Goal: Information Seeking & Learning: Learn about a topic

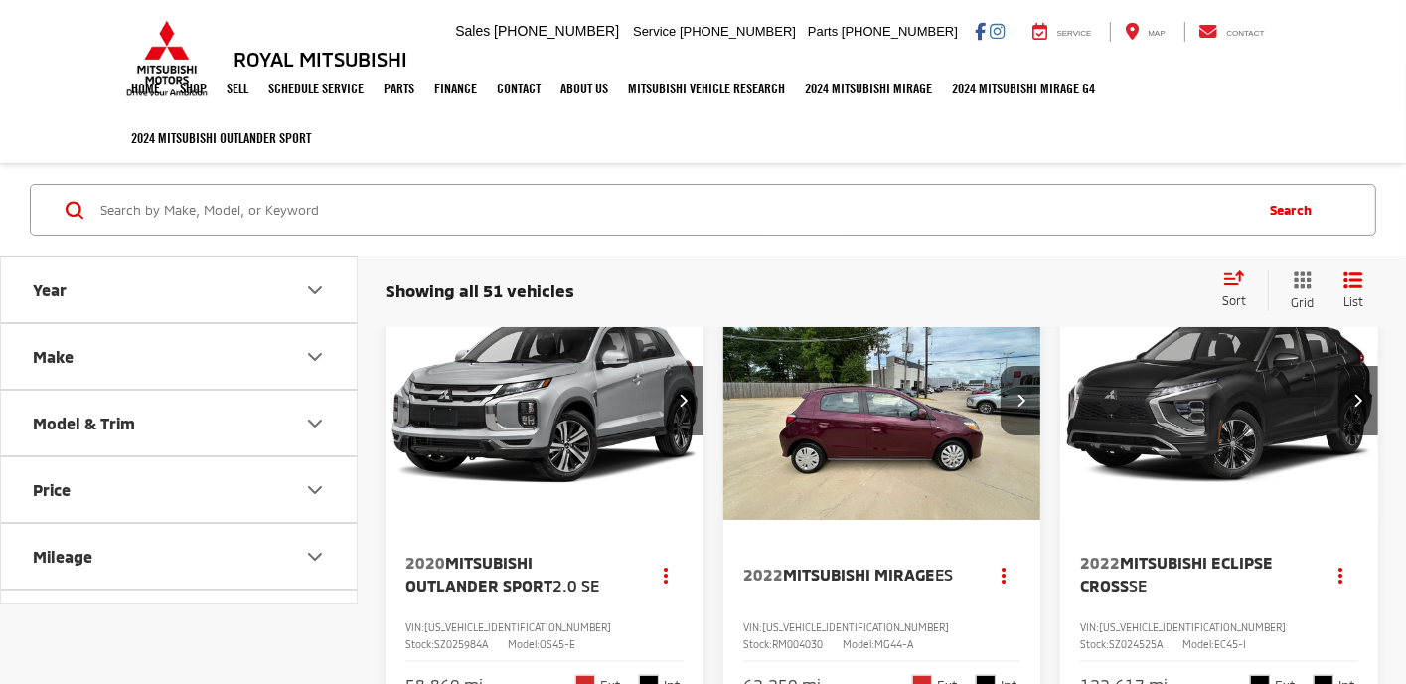
click at [310, 355] on icon "Make" at bounding box center [315, 356] width 12 height 6
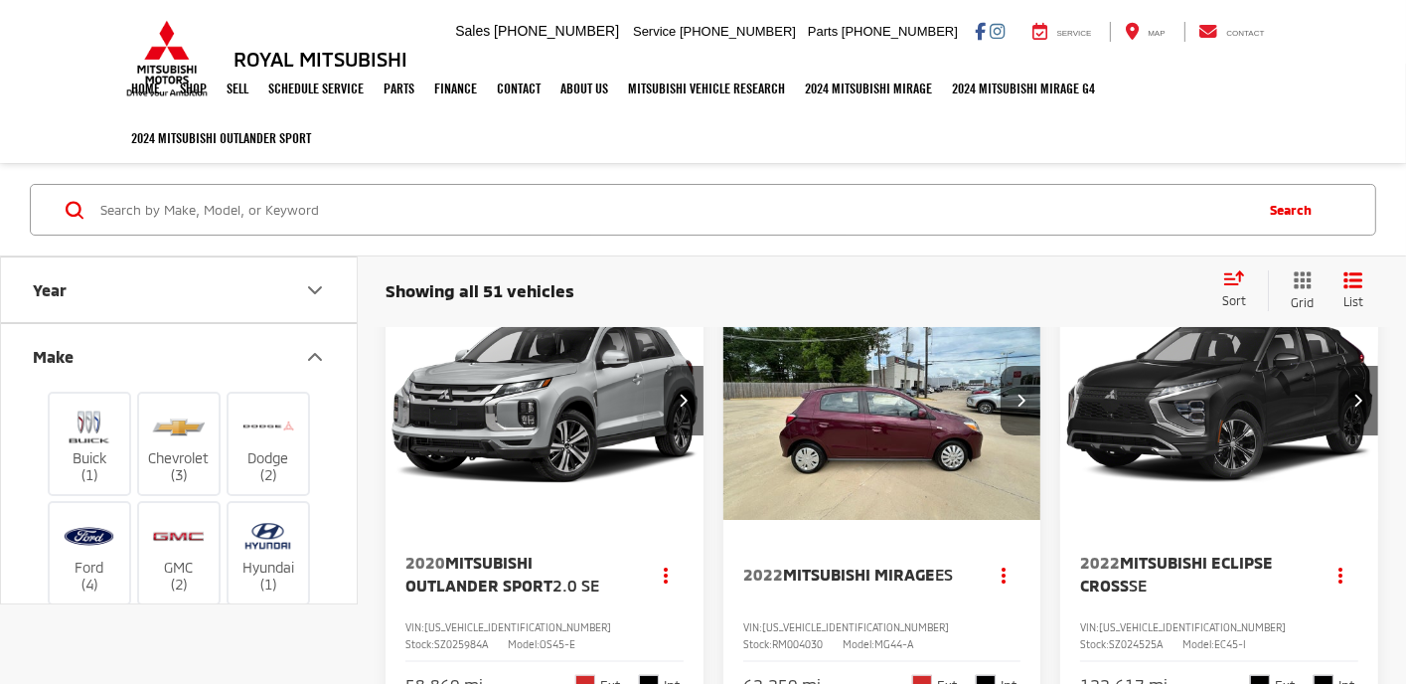
click at [698, 290] on div "Showing all 51 vehicles Clear All + 0" at bounding box center [796, 291] width 820 height 20
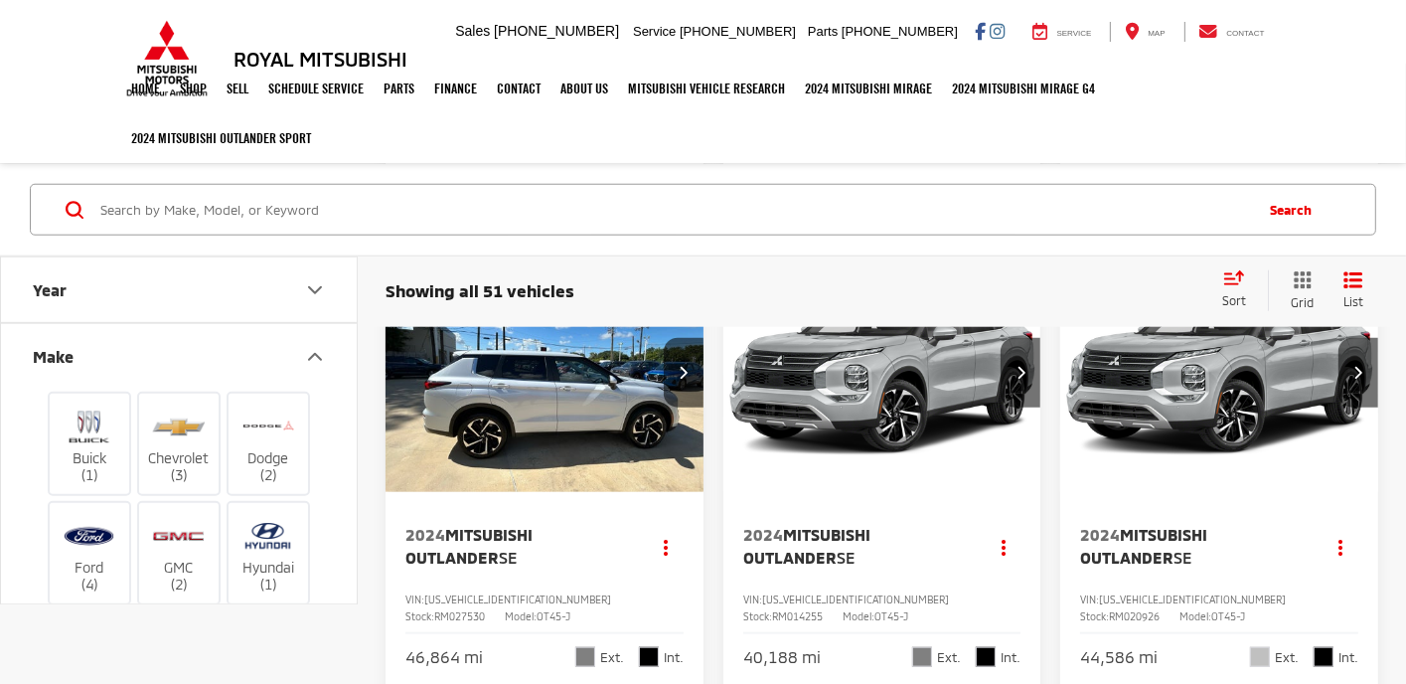
scroll to position [1690, 0]
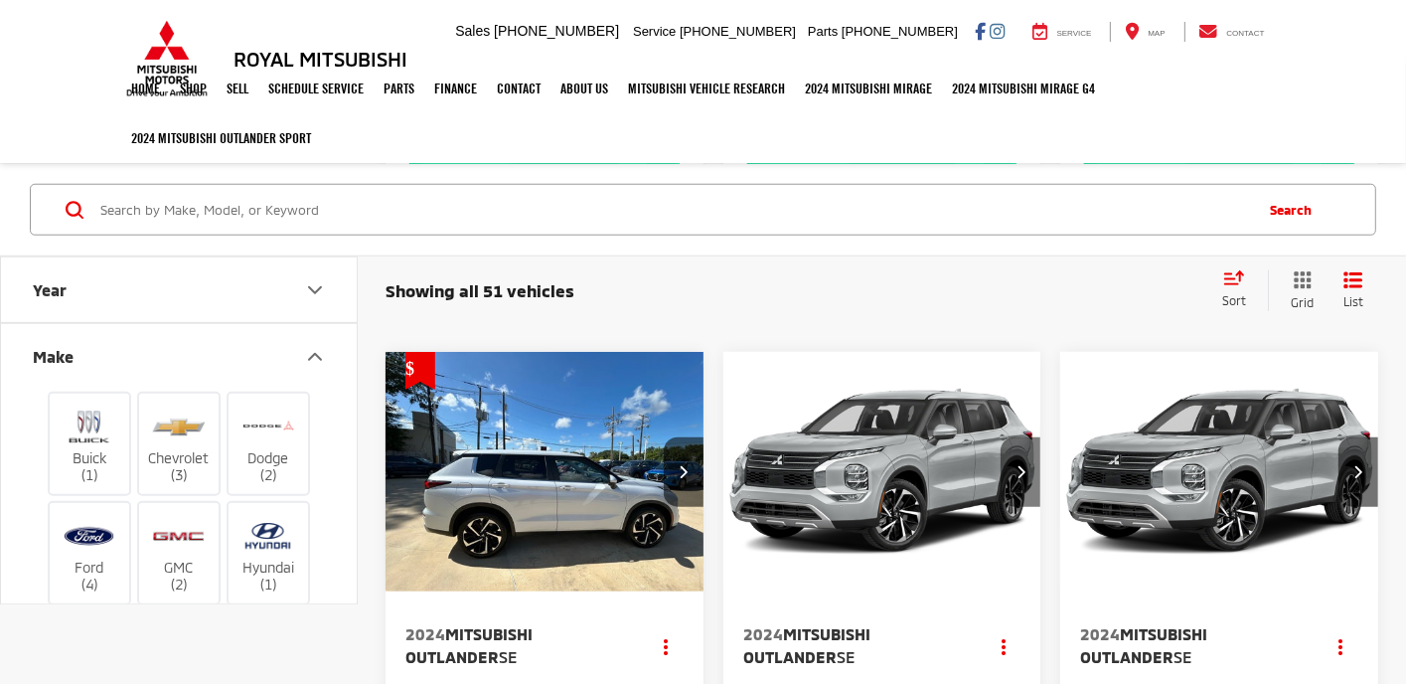
click at [1025, 467] on icon "Next image" at bounding box center [1021, 471] width 9 height 14
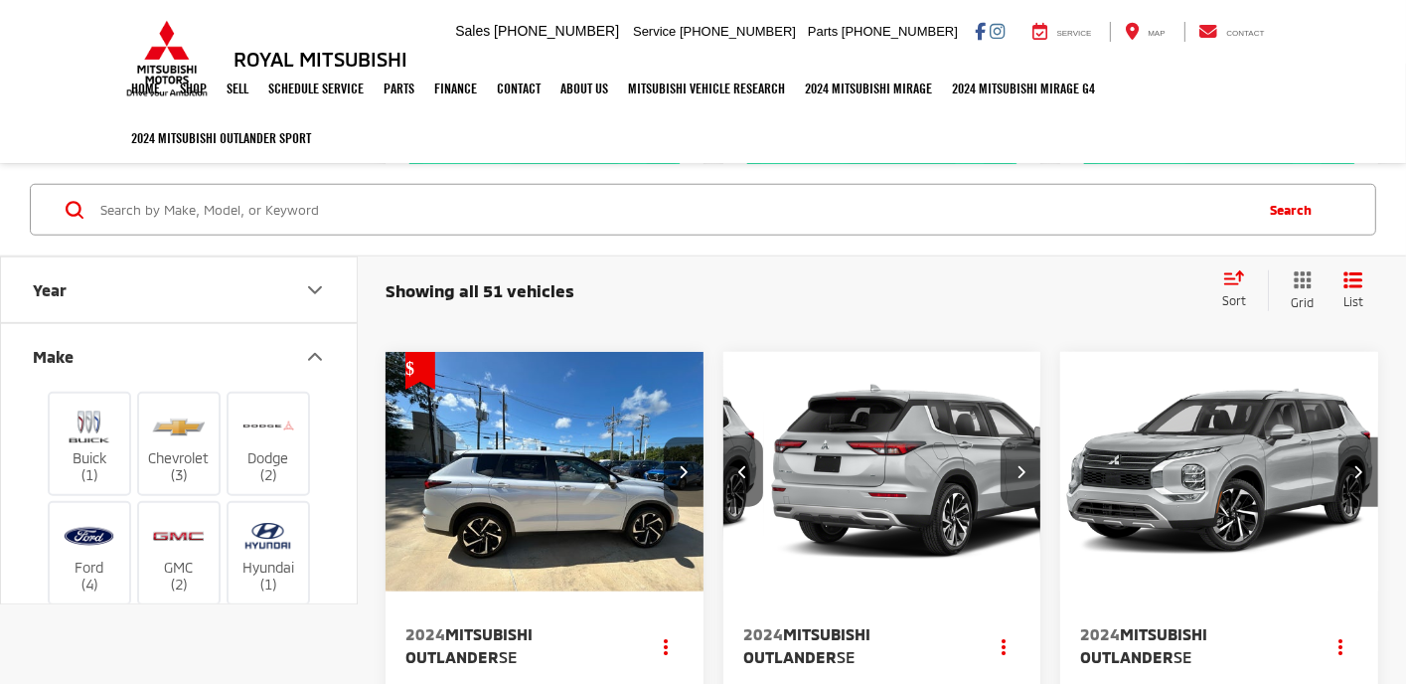
scroll to position [0, 321]
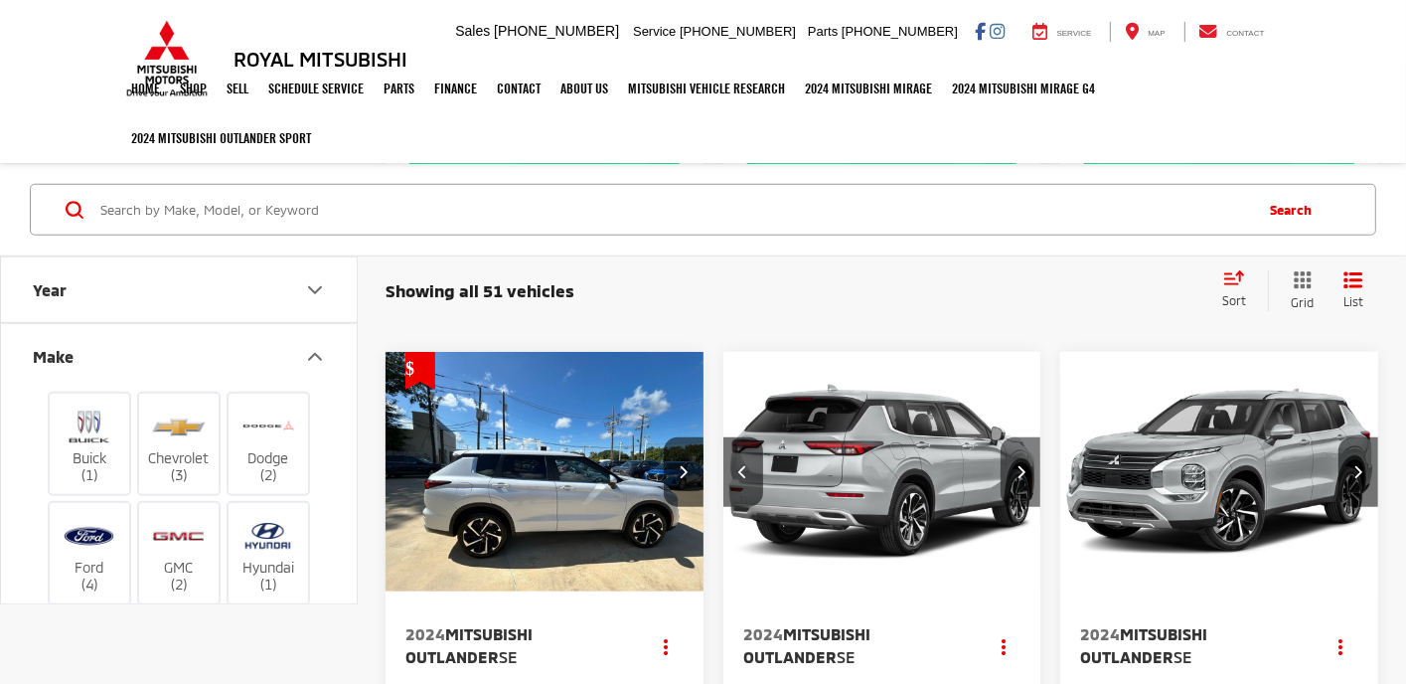
click at [1022, 470] on icon "Next image" at bounding box center [1021, 471] width 9 height 14
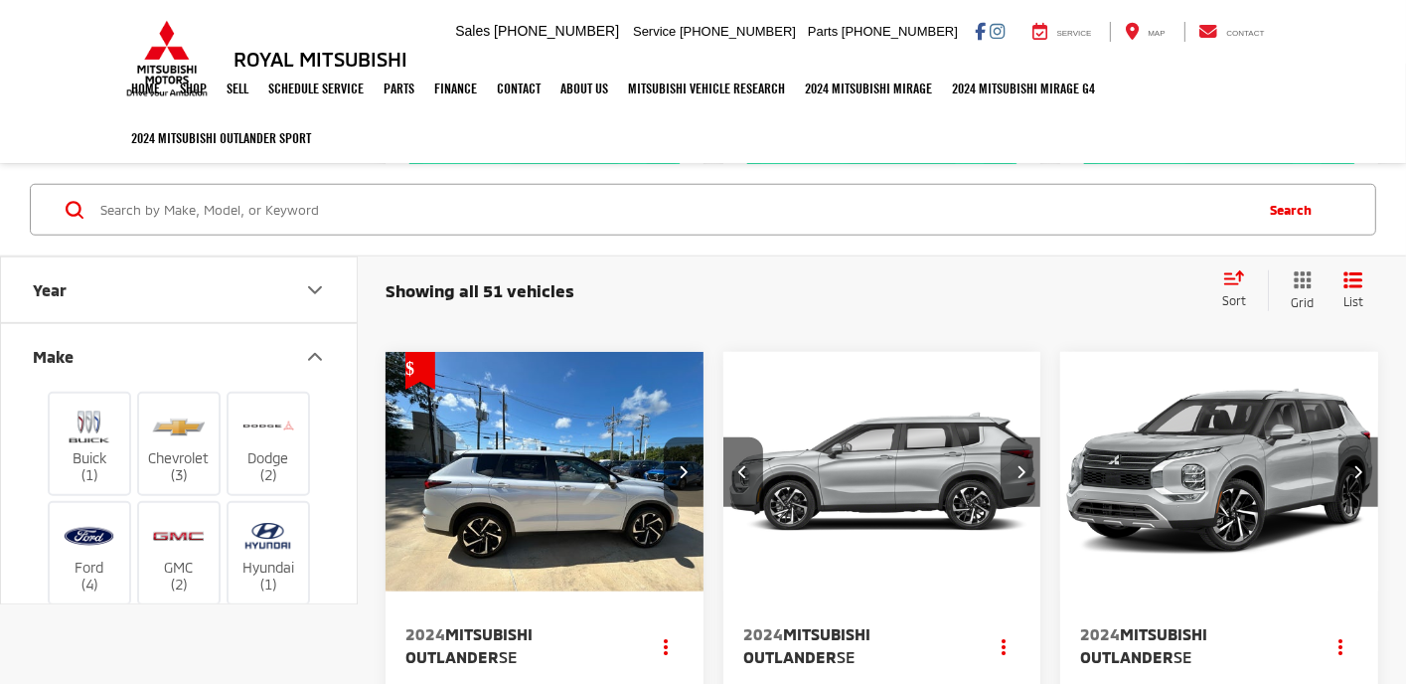
click at [1015, 463] on button "Next image" at bounding box center [1021, 472] width 40 height 70
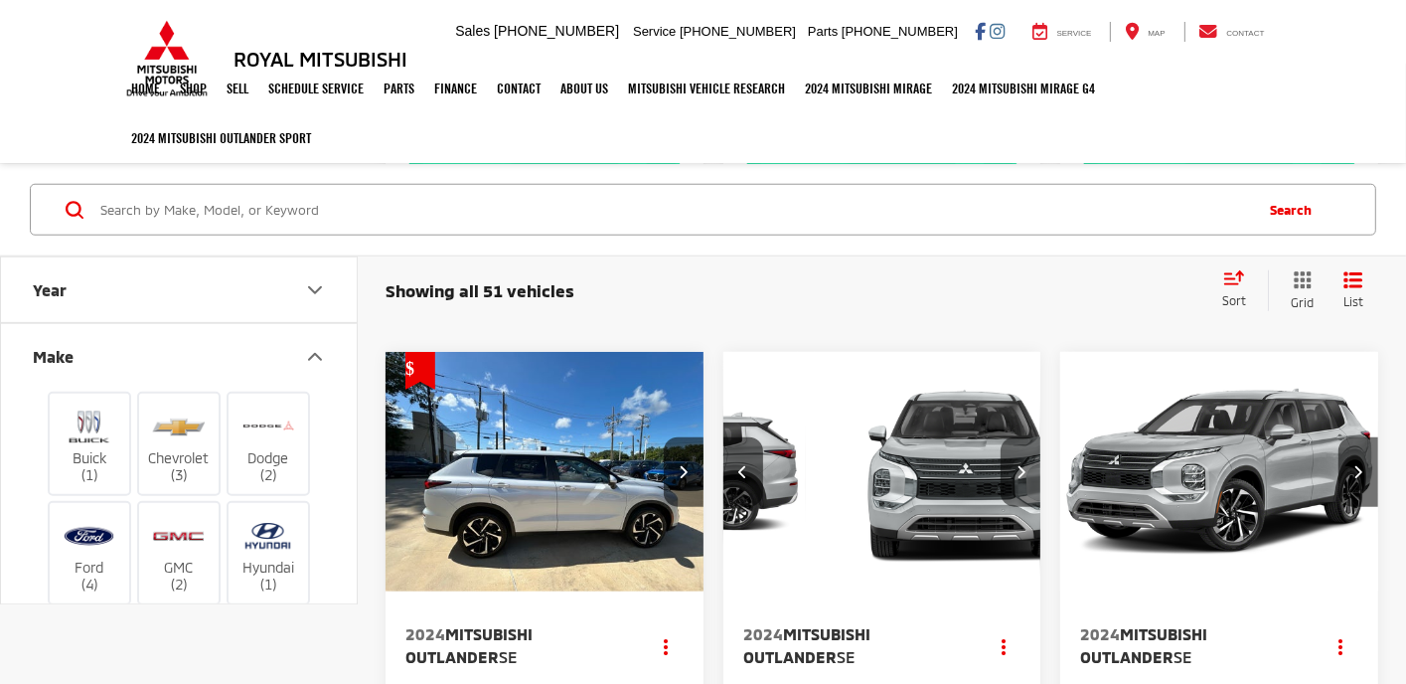
scroll to position [0, 962]
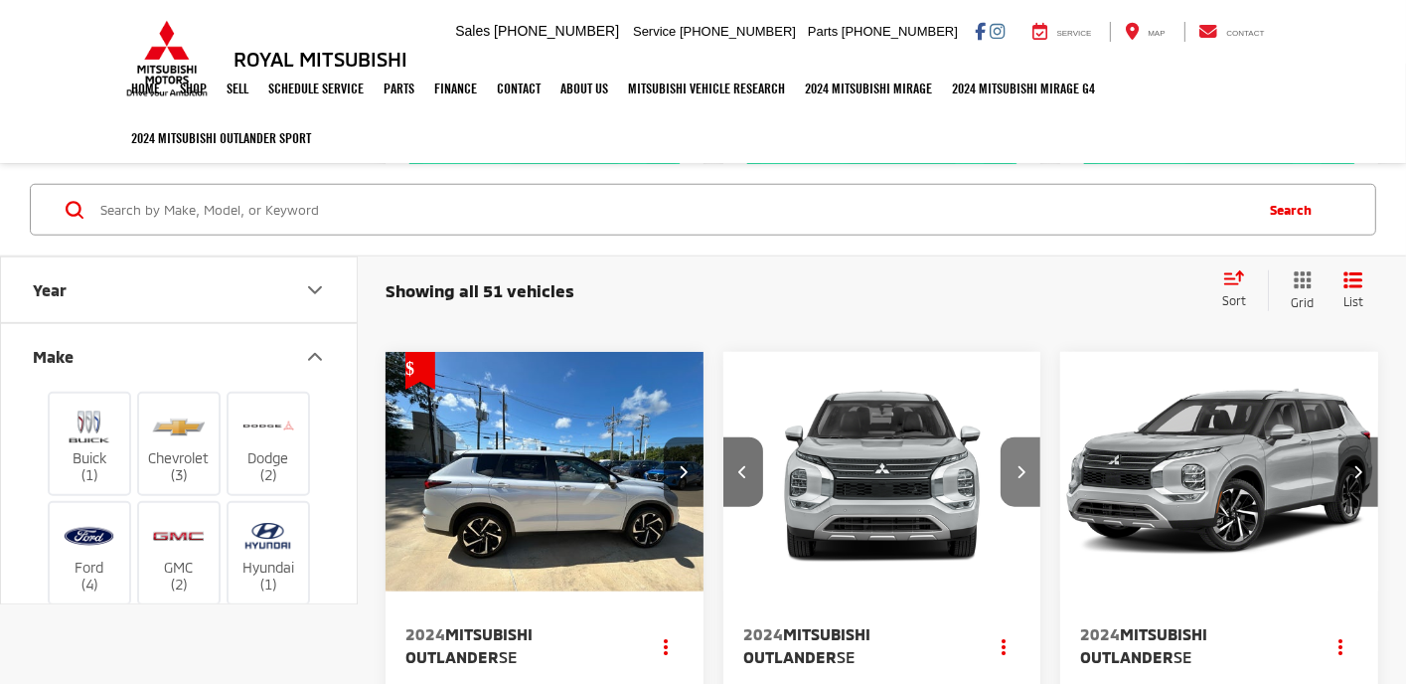
click at [1014, 463] on button "Next image" at bounding box center [1021, 472] width 40 height 70
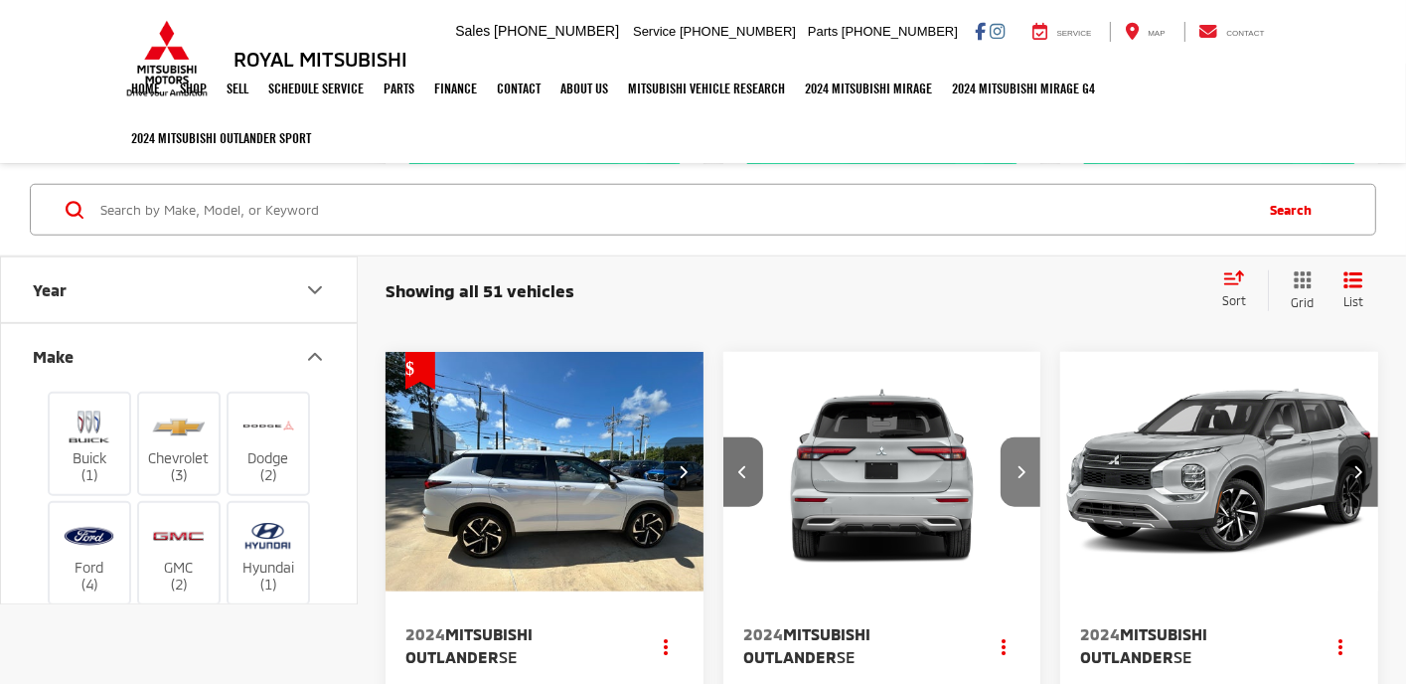
click at [1014, 463] on button "Next image" at bounding box center [1021, 472] width 40 height 70
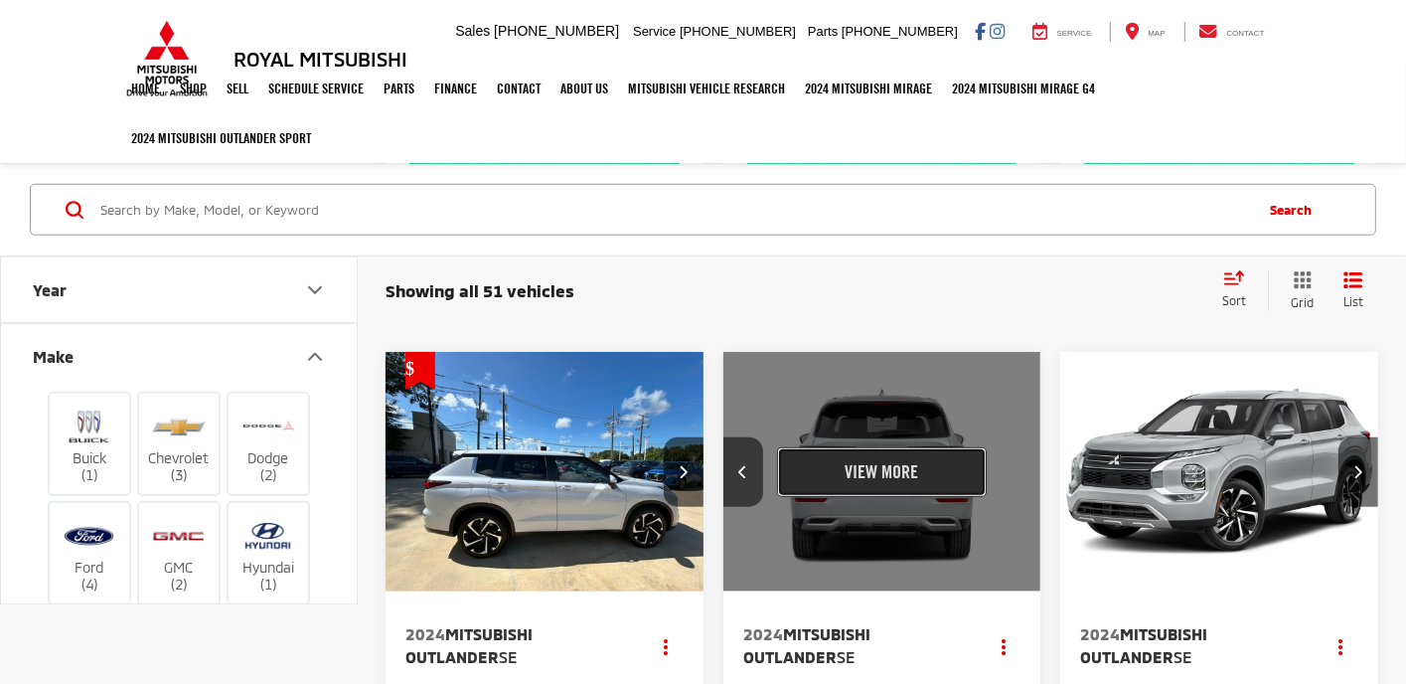
click at [920, 459] on button "View More" at bounding box center [882, 472] width 210 height 50
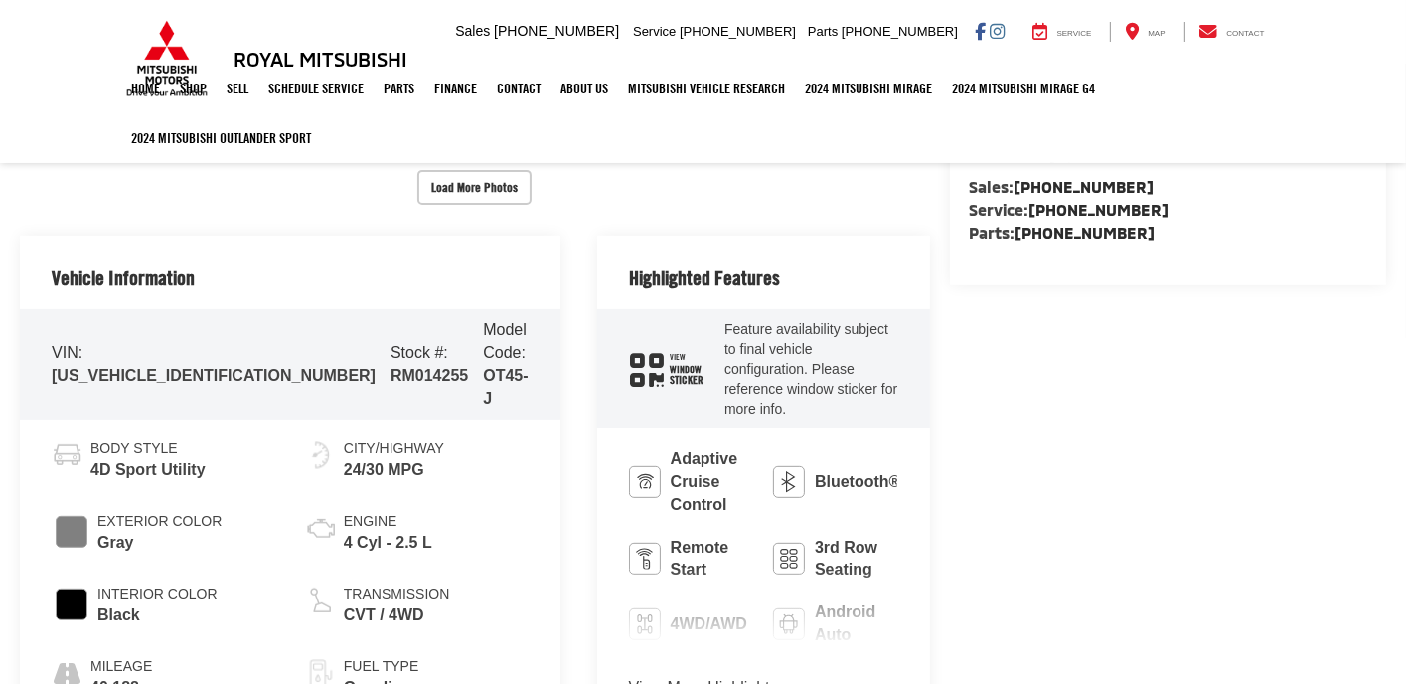
scroll to position [696, 0]
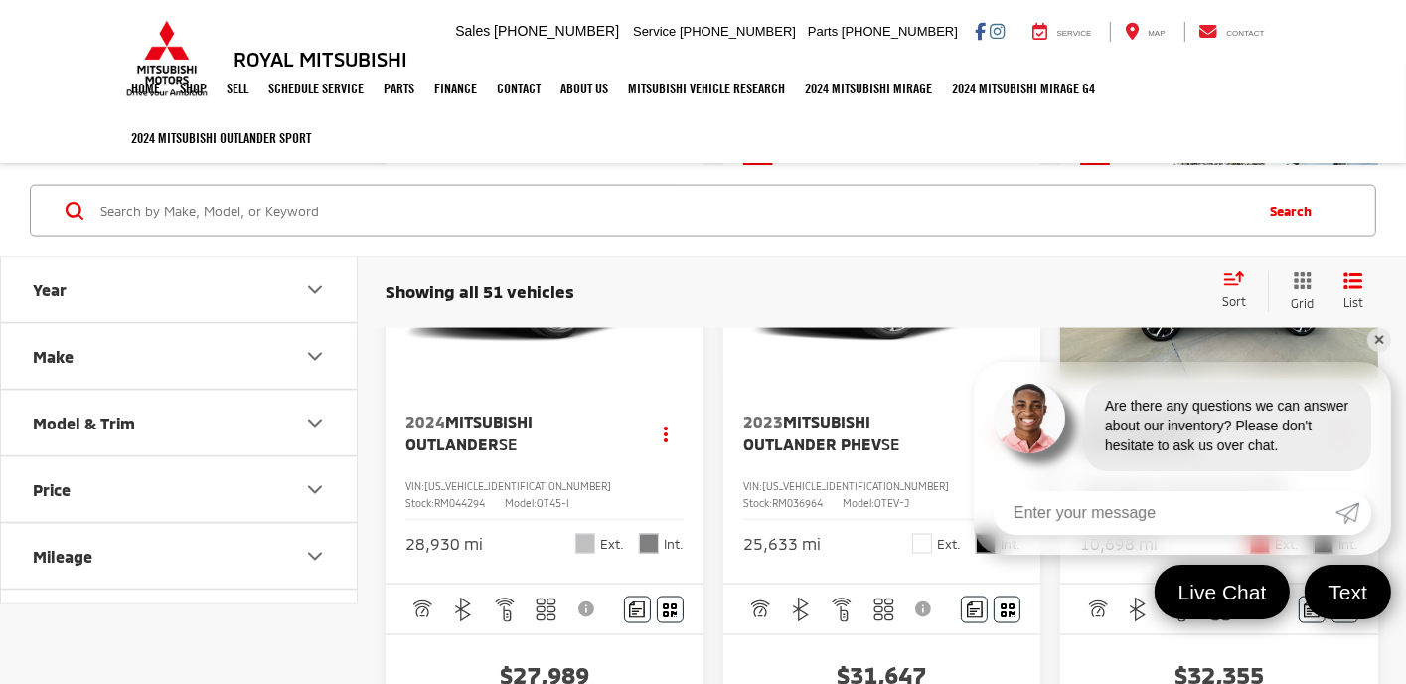
scroll to position [2882, 0]
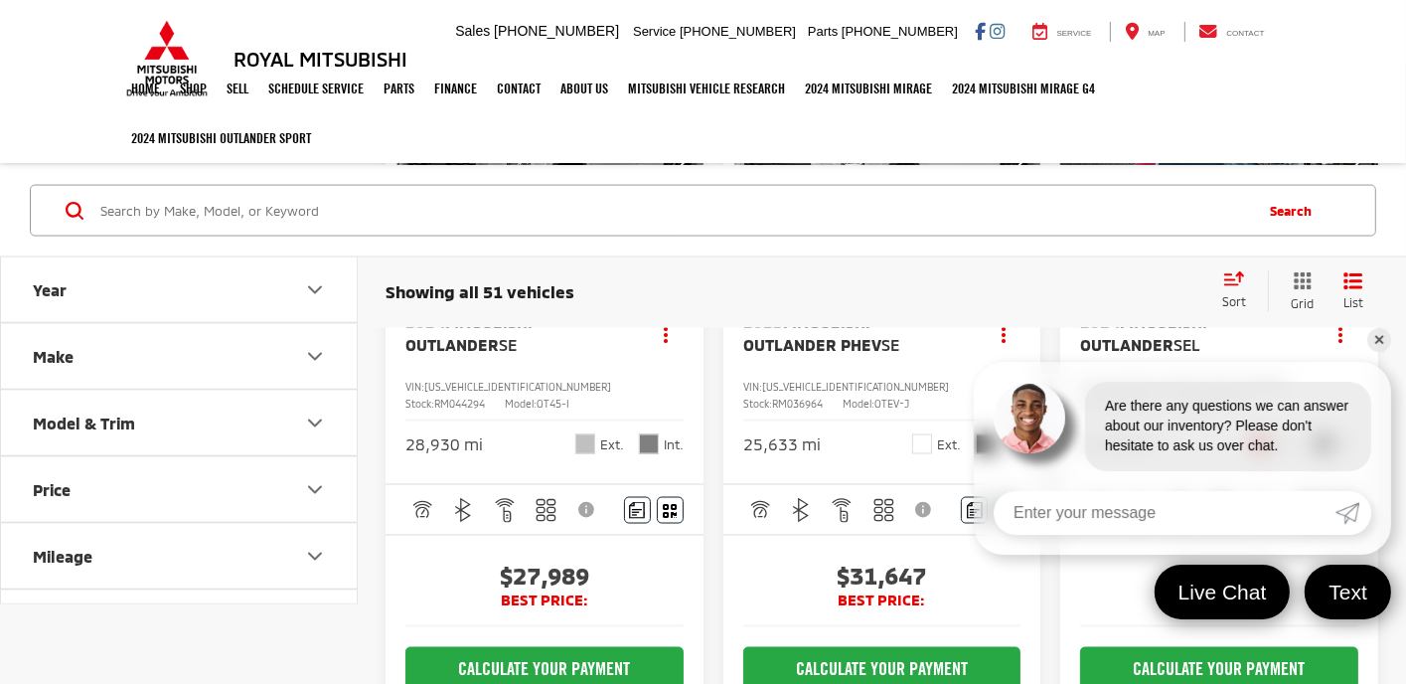
click at [1377, 338] on link "✕" at bounding box center [1380, 340] width 24 height 24
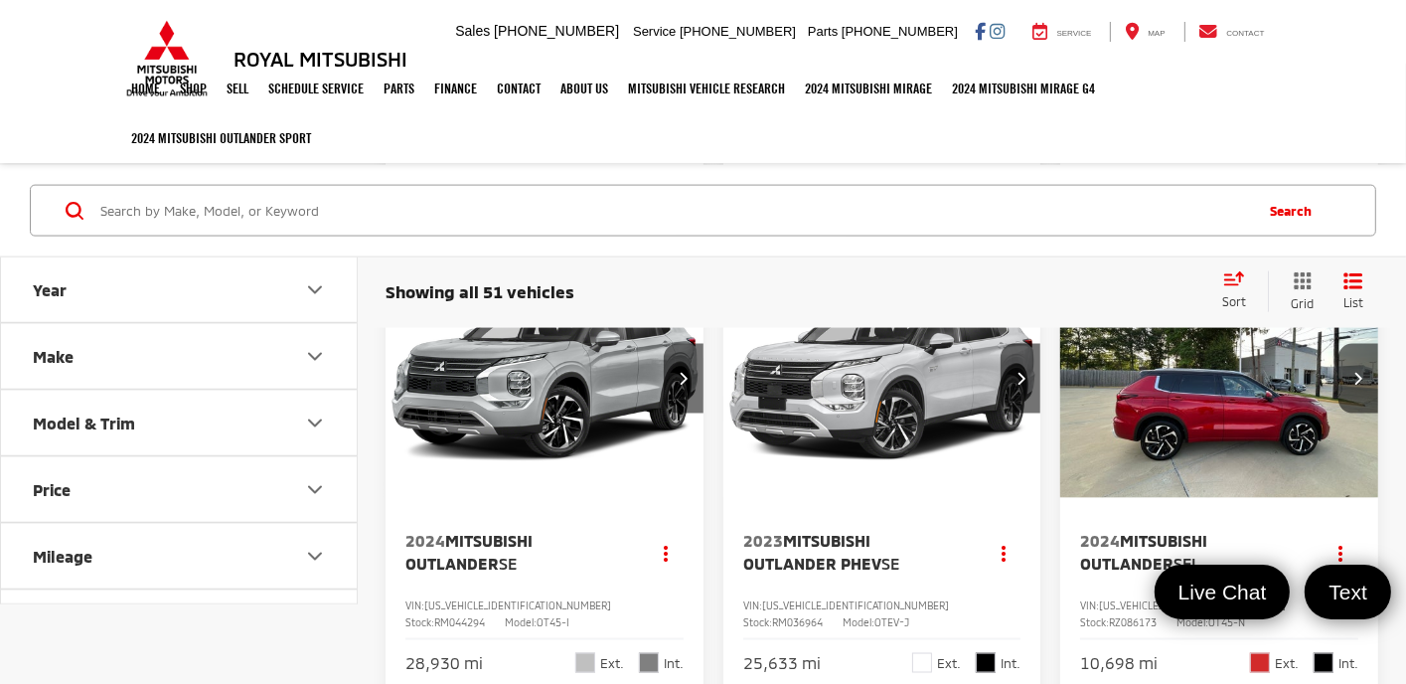
scroll to position [2584, 0]
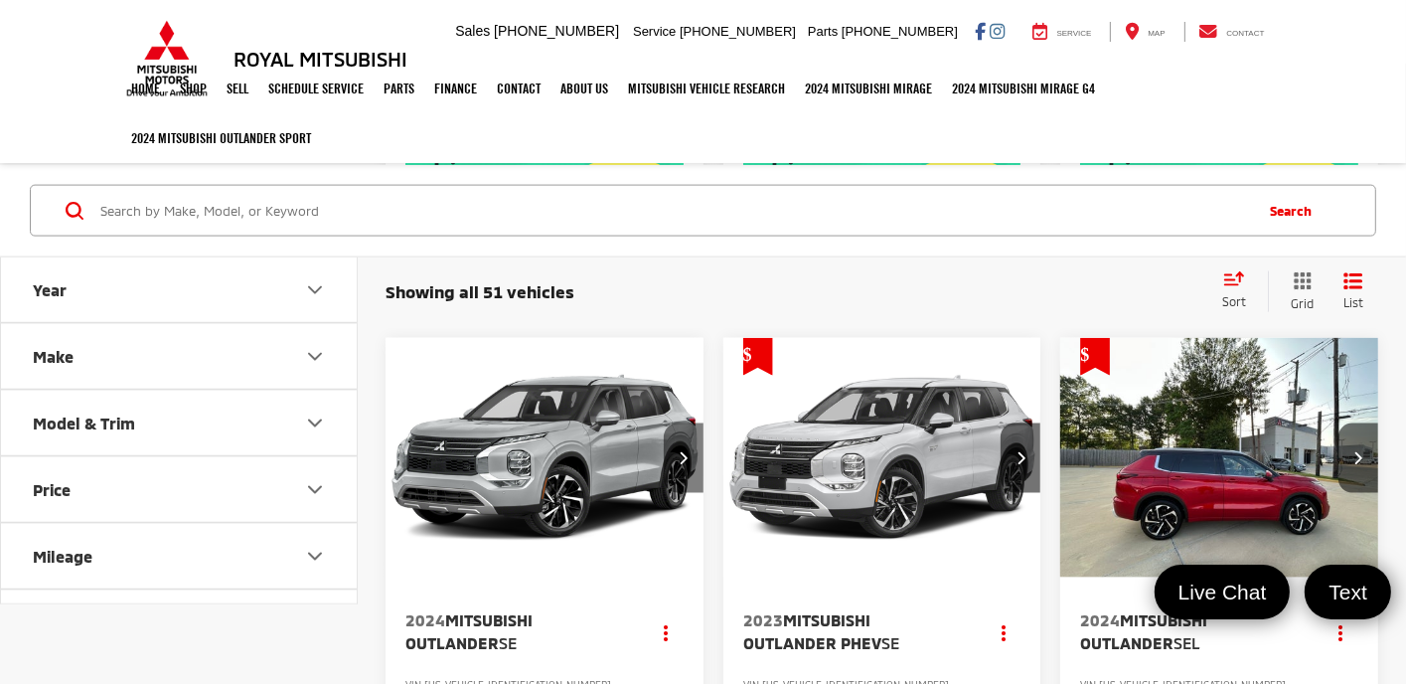
click at [672, 442] on button "Next image" at bounding box center [684, 458] width 40 height 70
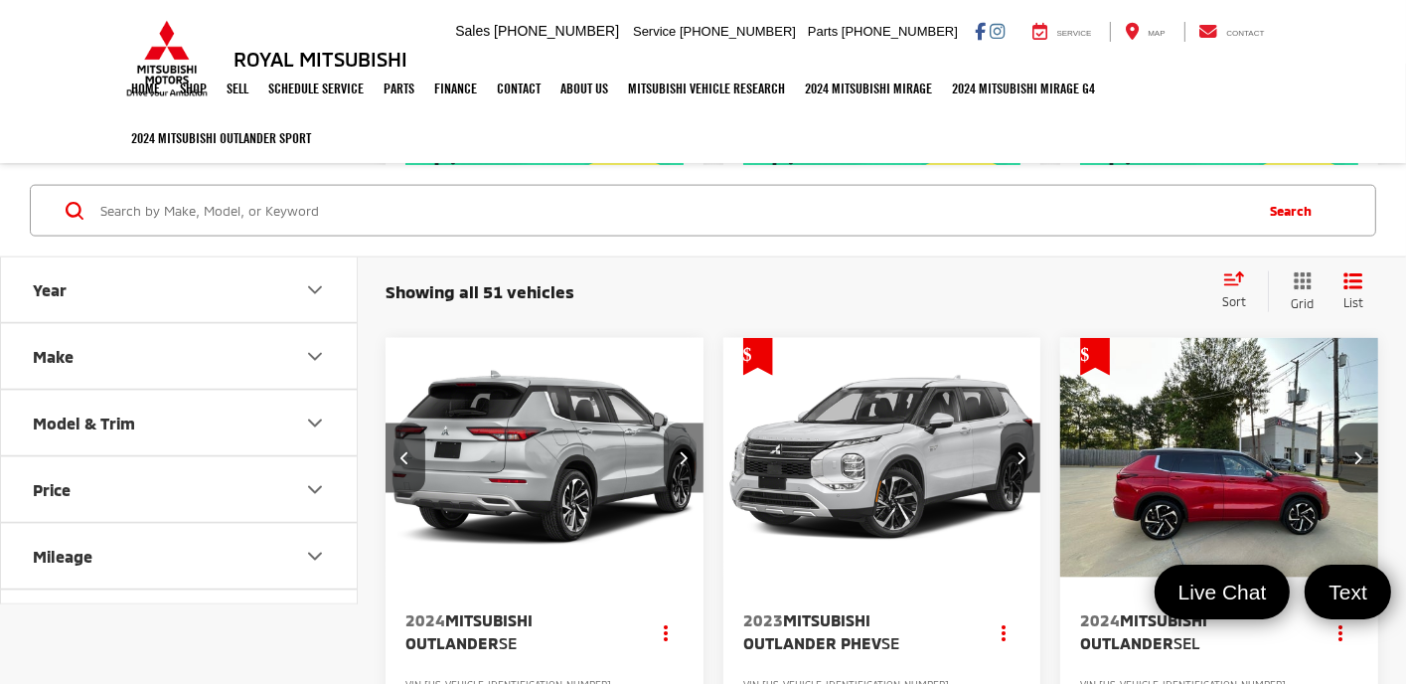
click at [678, 457] on button "Next image" at bounding box center [684, 458] width 40 height 70
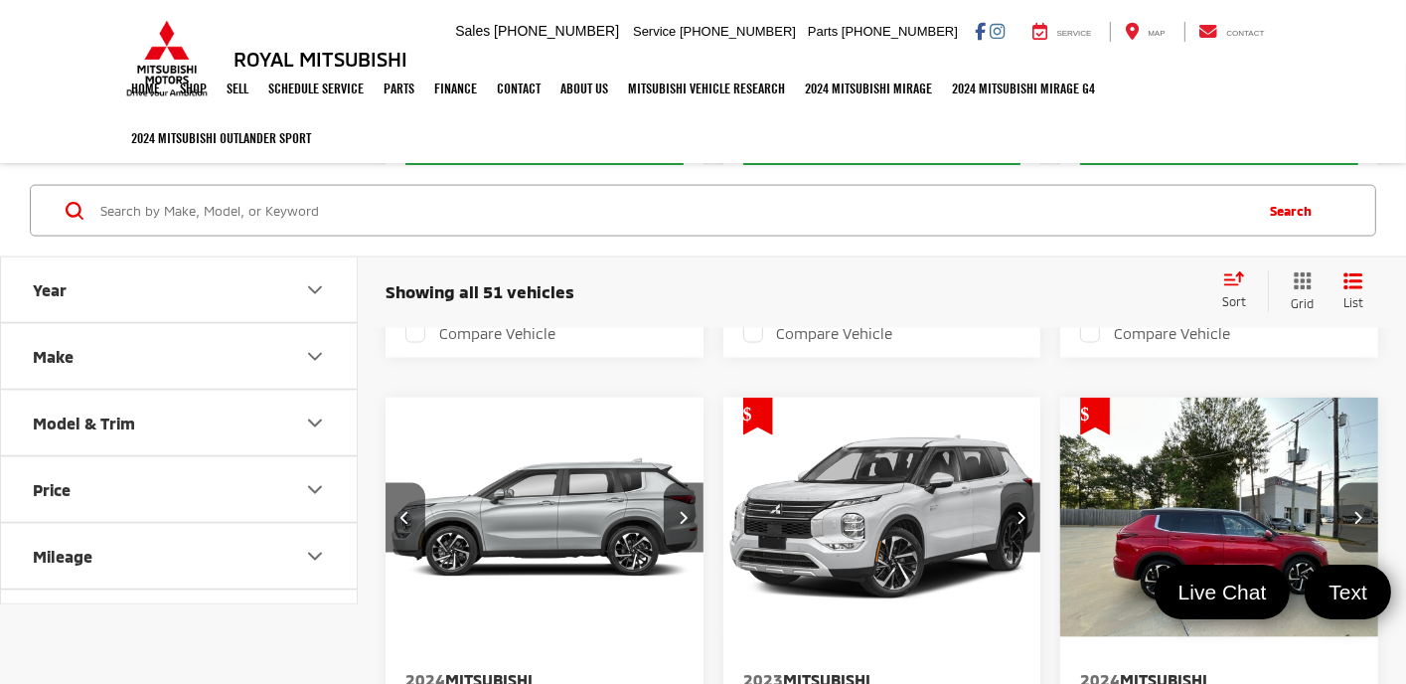
scroll to position [2584, 0]
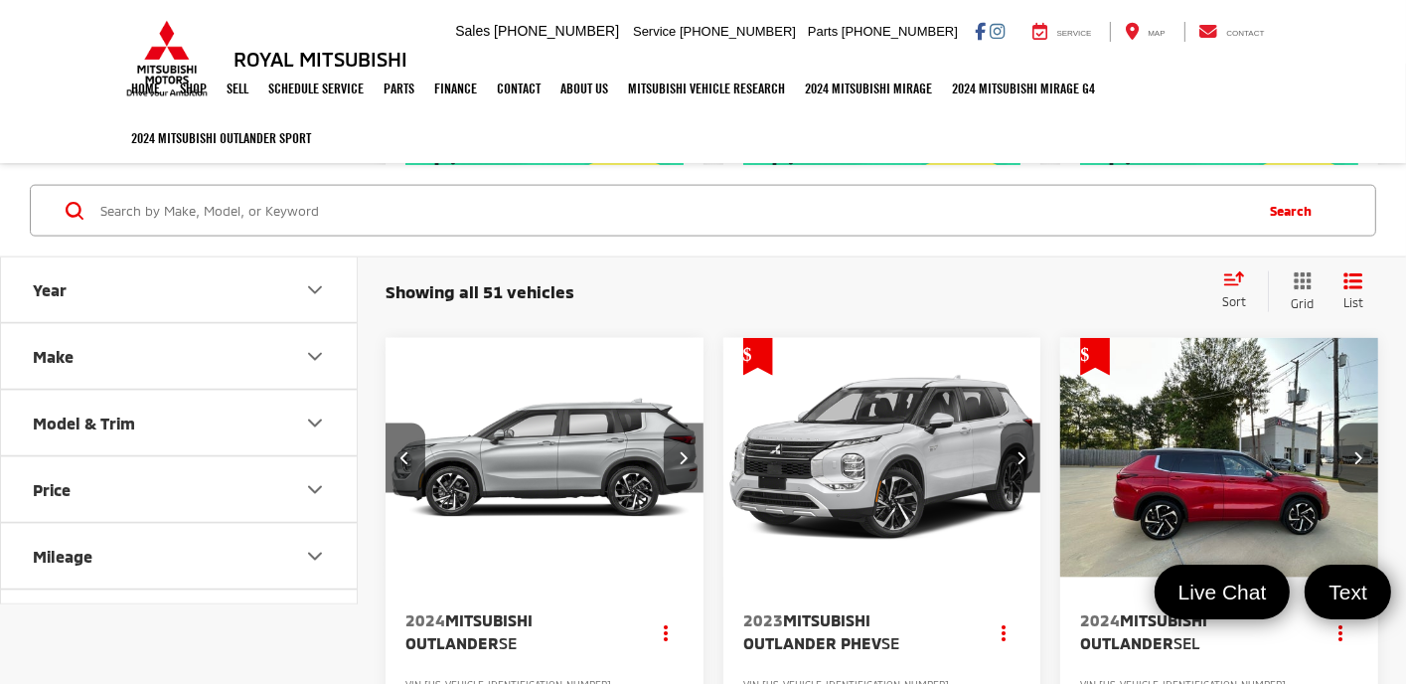
click at [682, 456] on icon "Next image" at bounding box center [683, 457] width 9 height 14
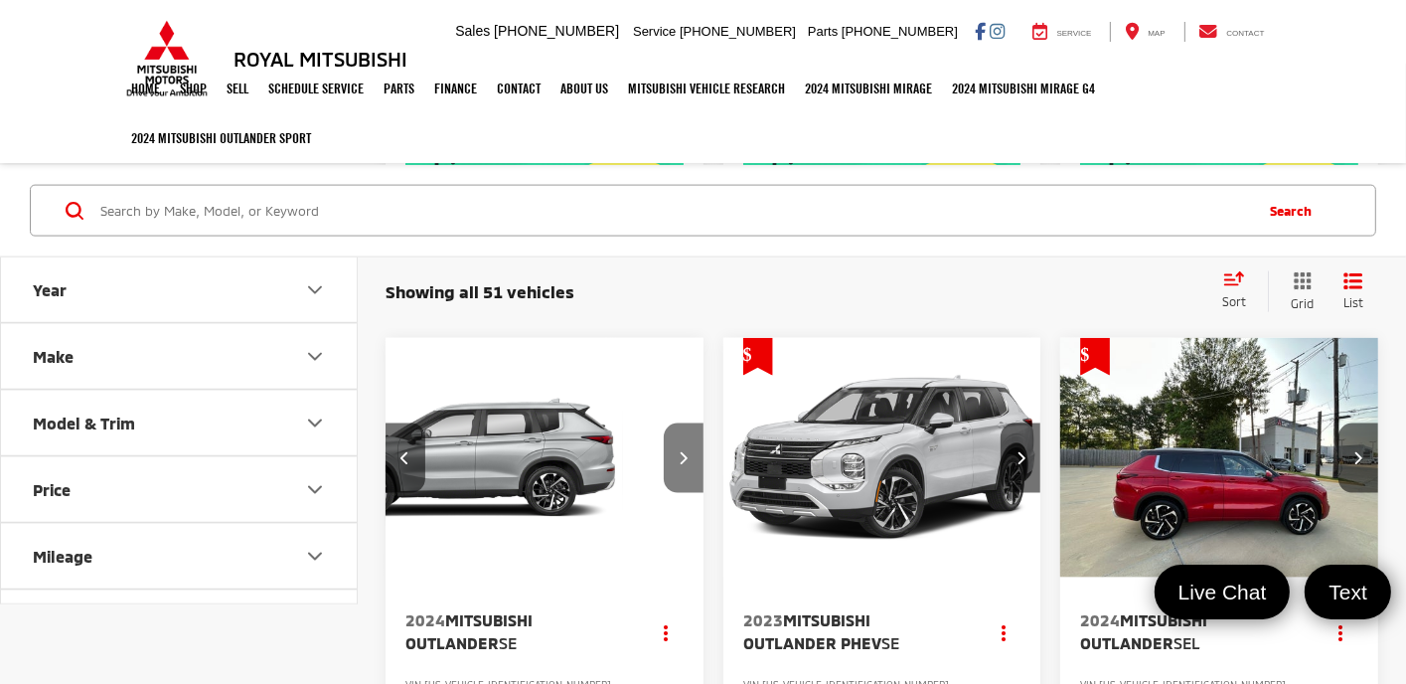
scroll to position [0, 962]
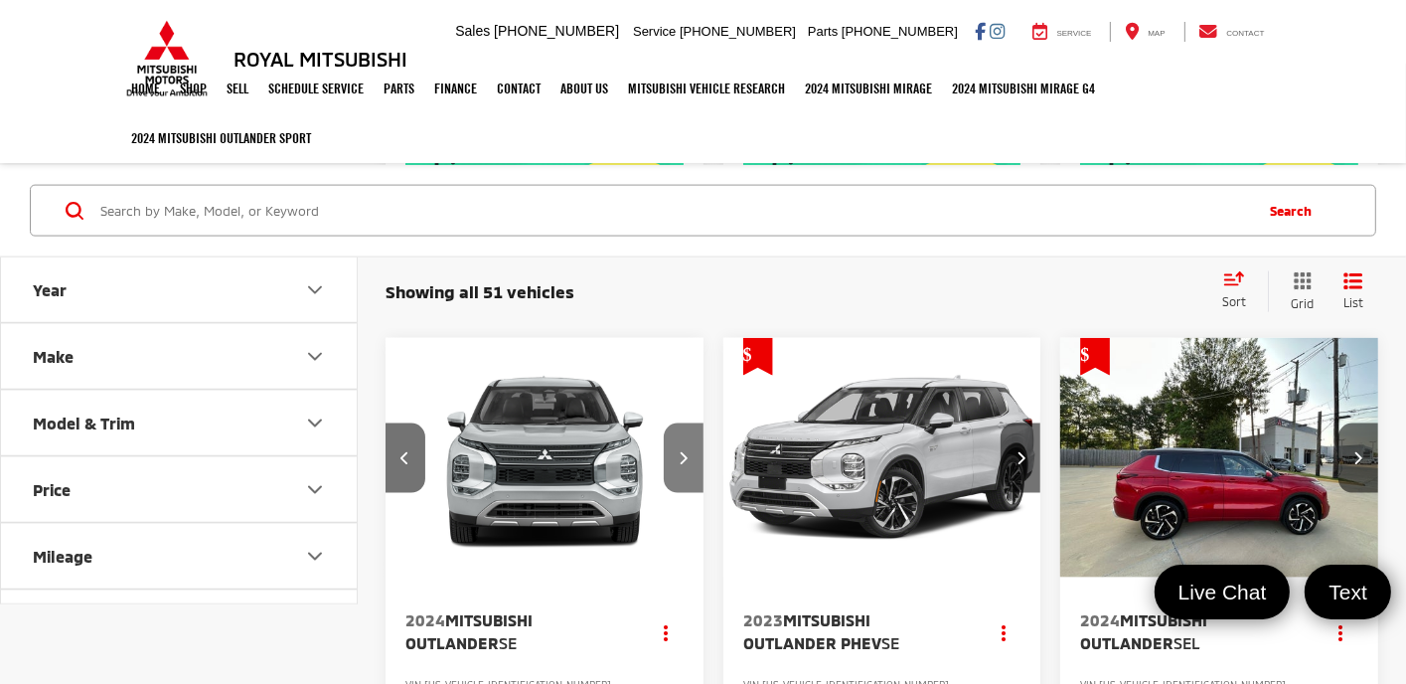
click at [681, 456] on icon "Next image" at bounding box center [683, 457] width 9 height 14
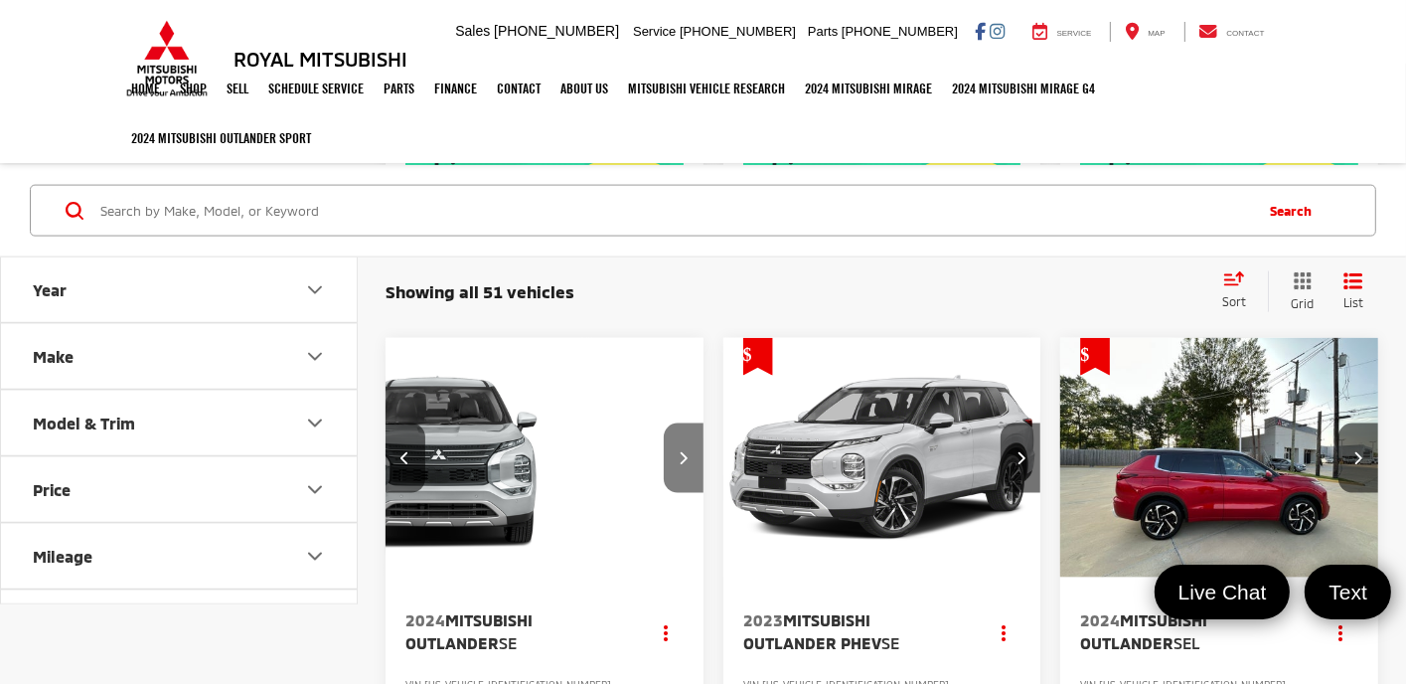
scroll to position [0, 1283]
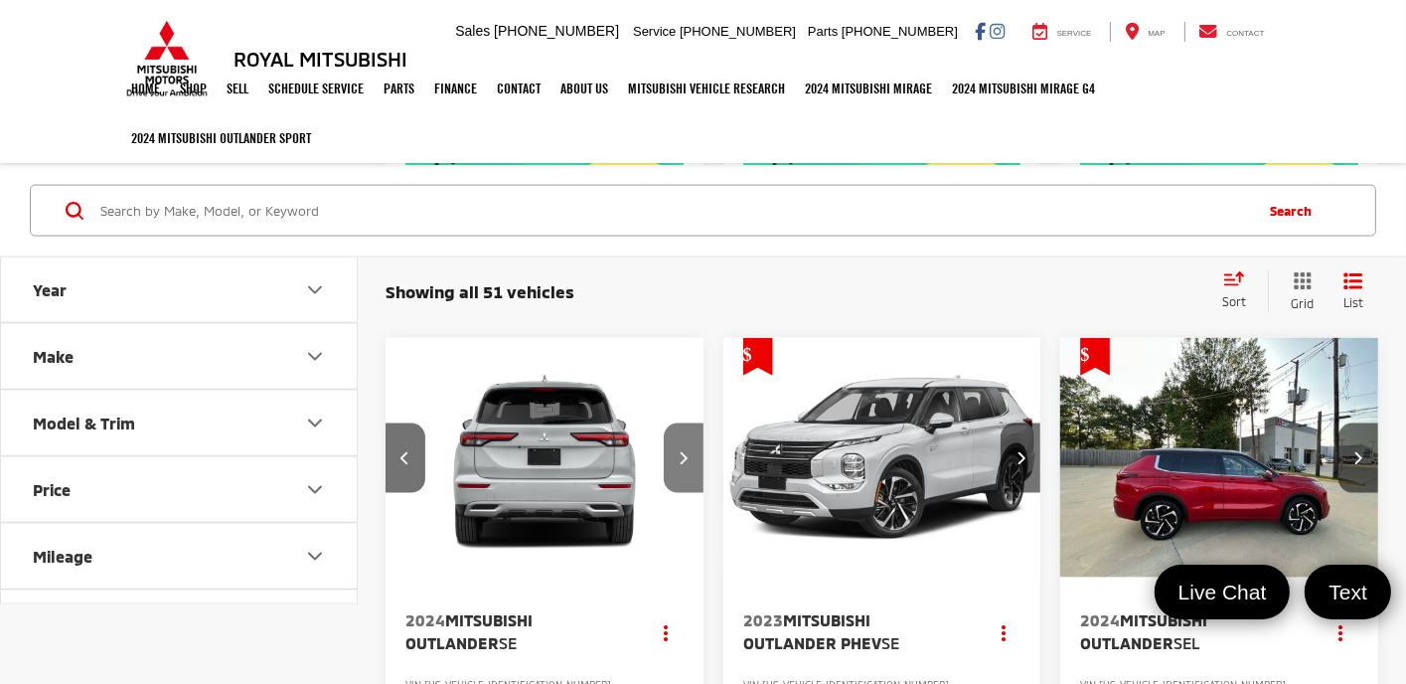
click at [681, 456] on icon "Next image" at bounding box center [683, 457] width 9 height 14
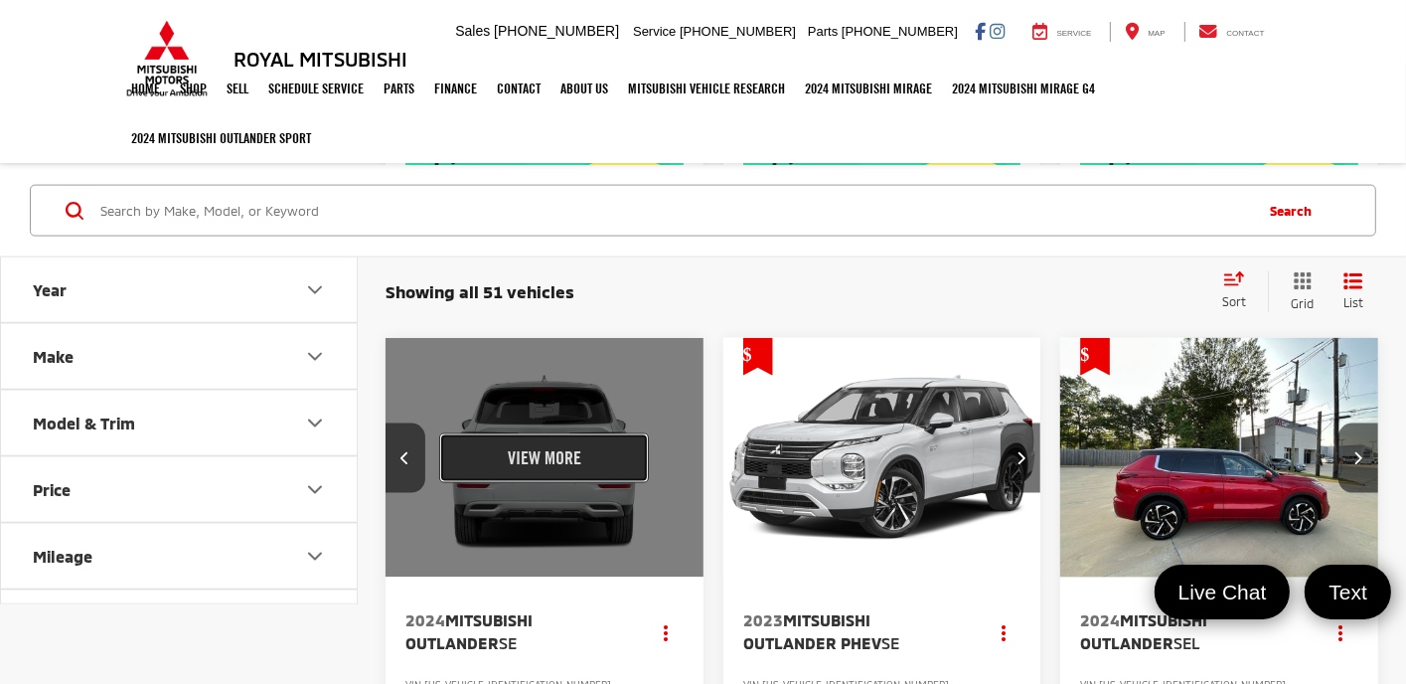
click at [588, 456] on button "View More" at bounding box center [544, 458] width 210 height 50
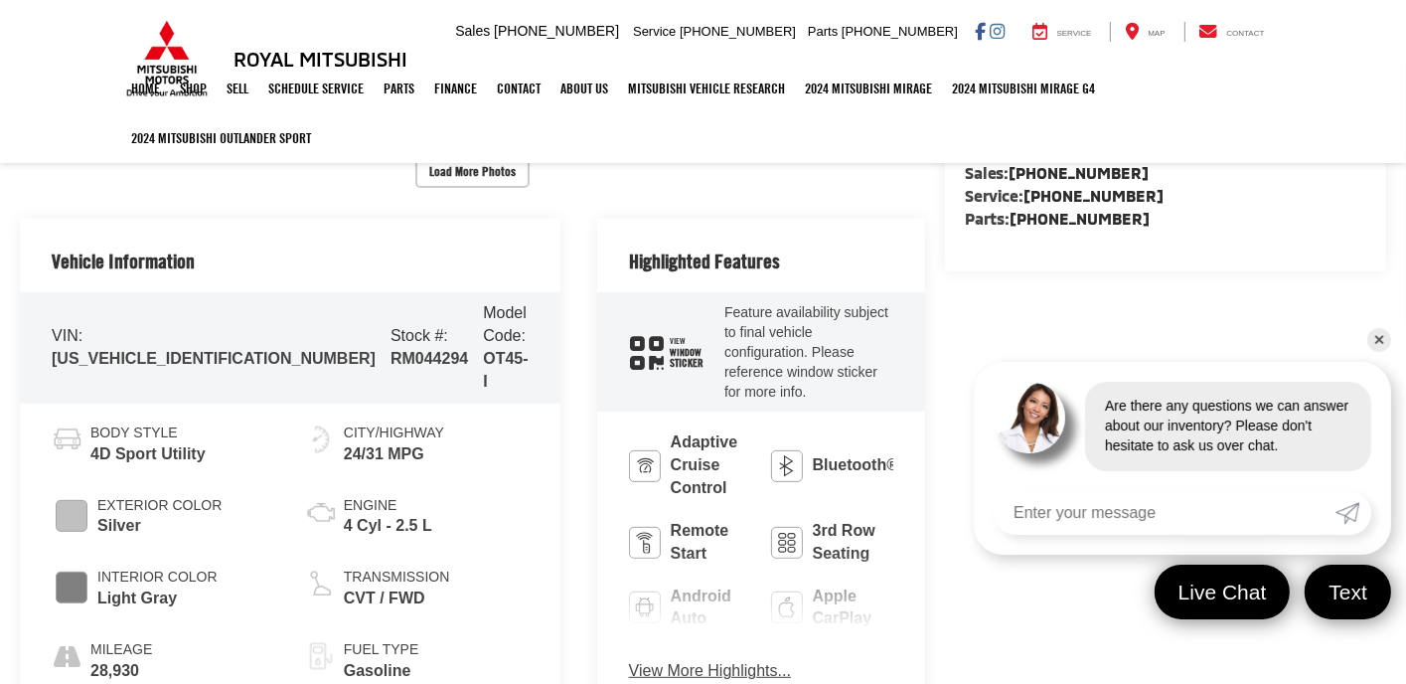
scroll to position [795, 0]
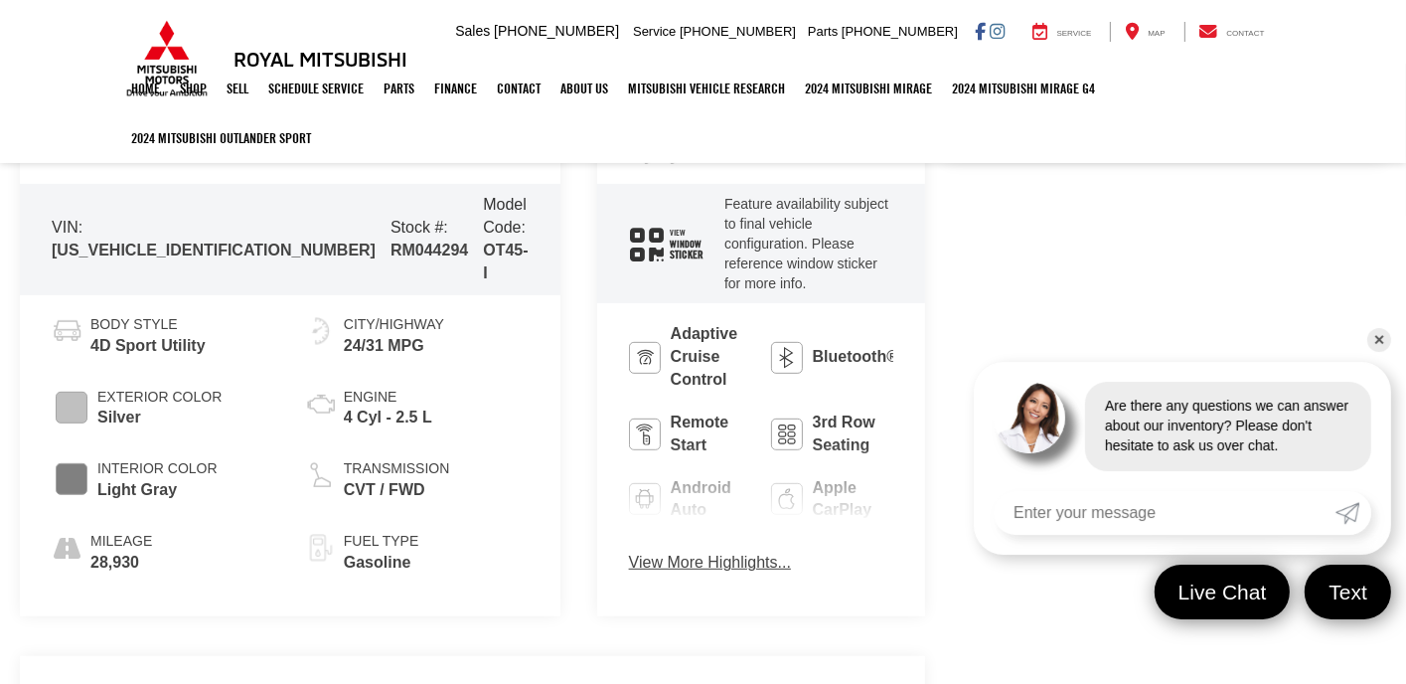
click at [629, 552] on button "View More Highlights..." at bounding box center [710, 563] width 162 height 23
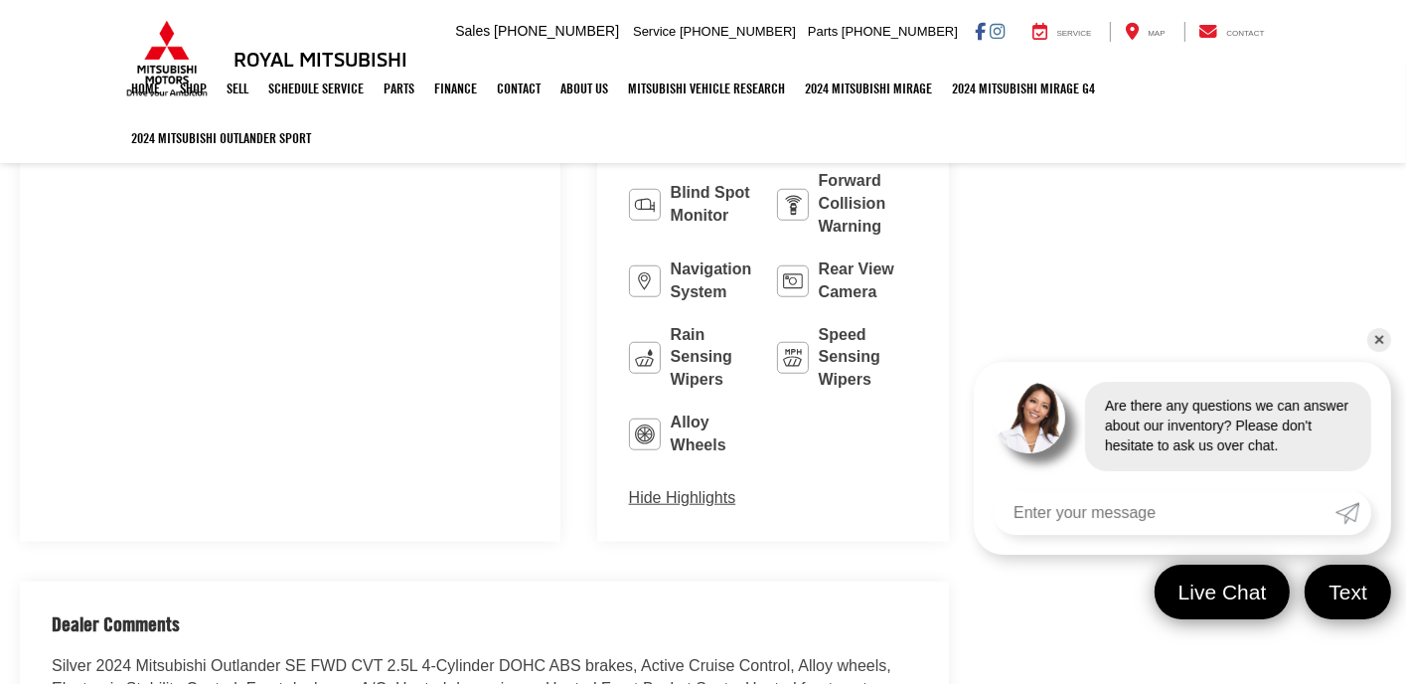
scroll to position [1590, 0]
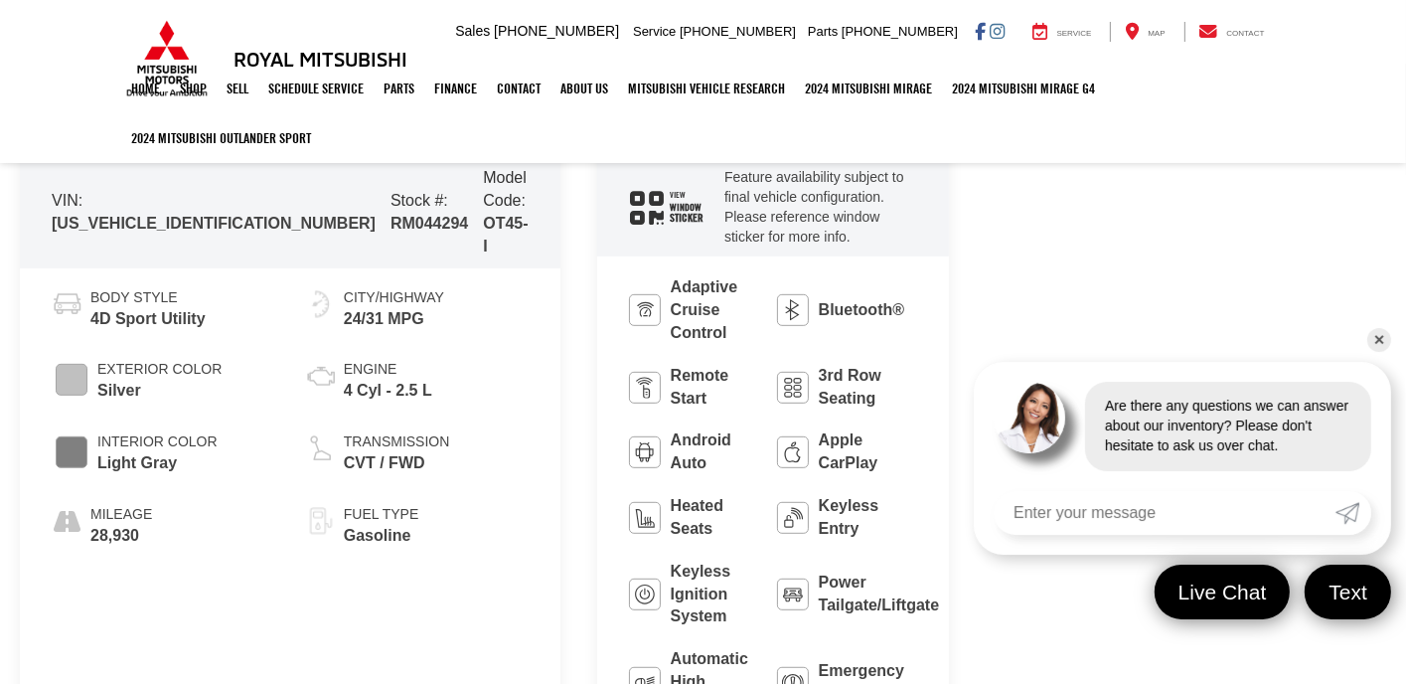
scroll to position [729, 0]
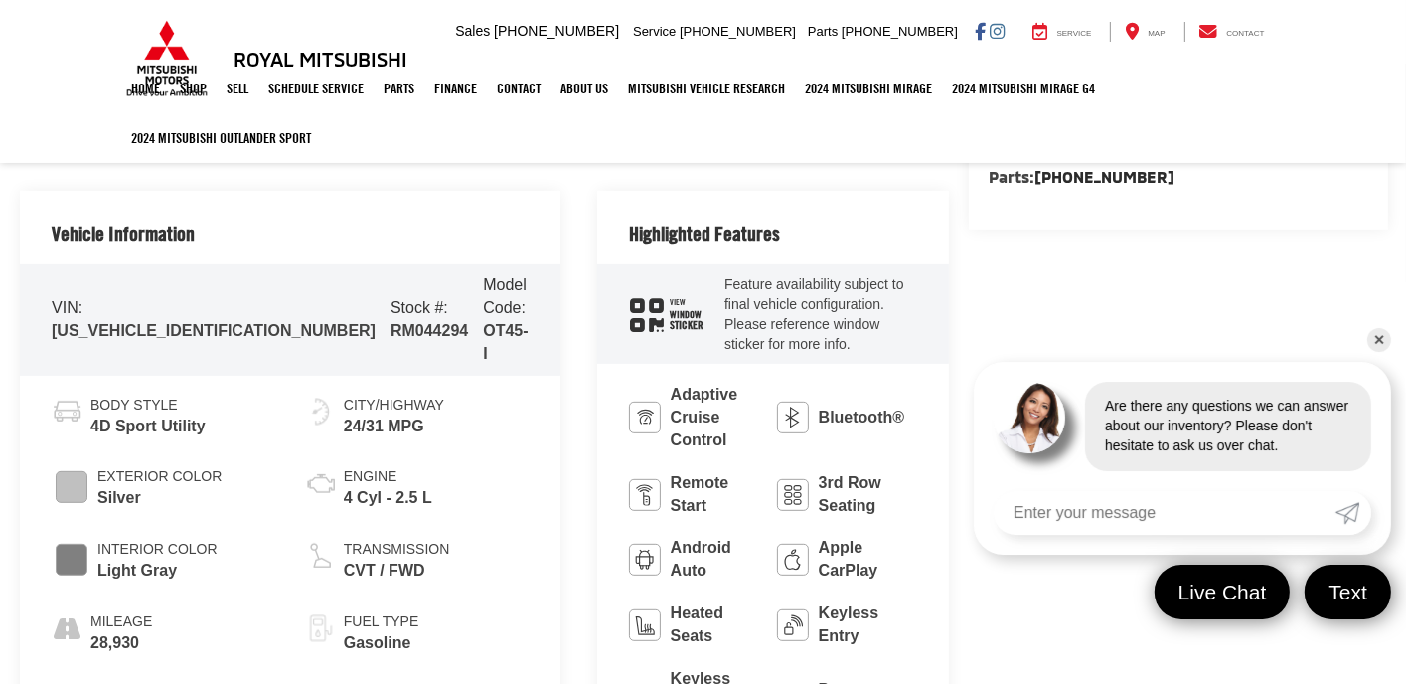
click at [1382, 341] on link "✕" at bounding box center [1380, 340] width 24 height 24
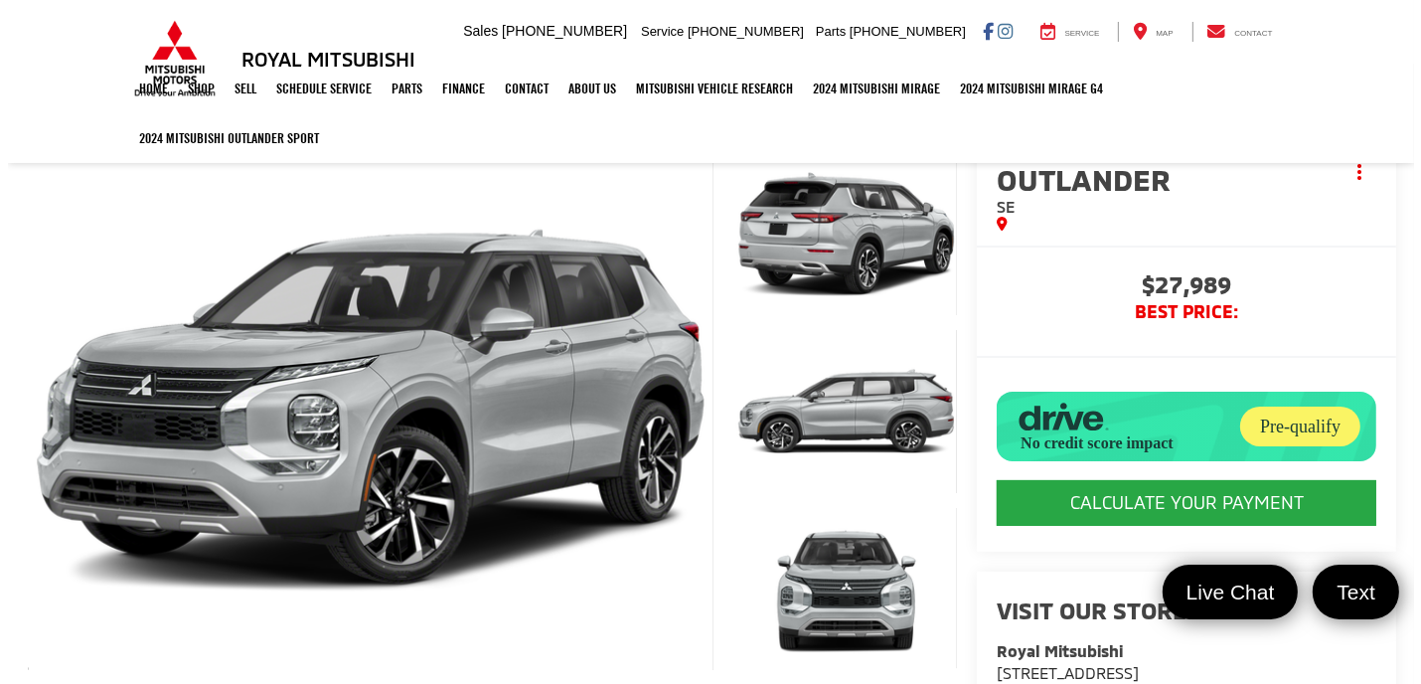
scroll to position [33, 0]
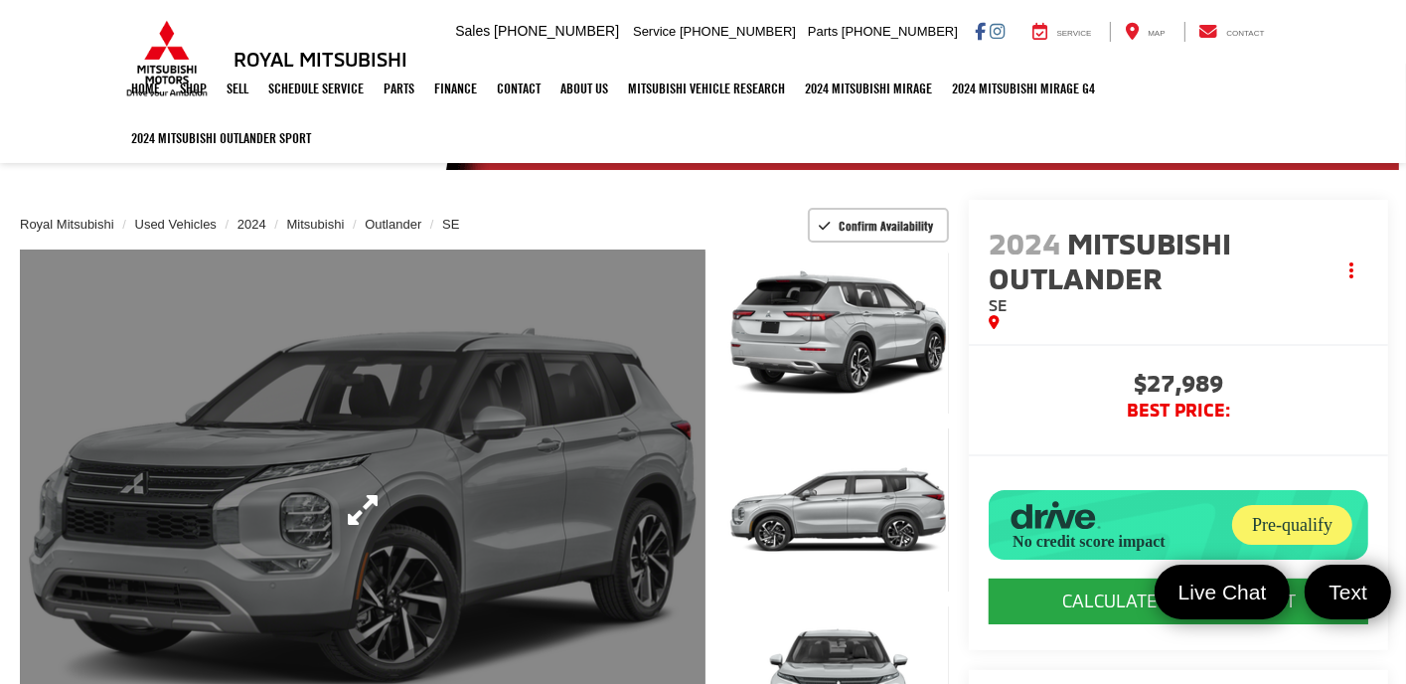
click at [342, 489] on link "Expand Photo 0" at bounding box center [363, 509] width 686 height 521
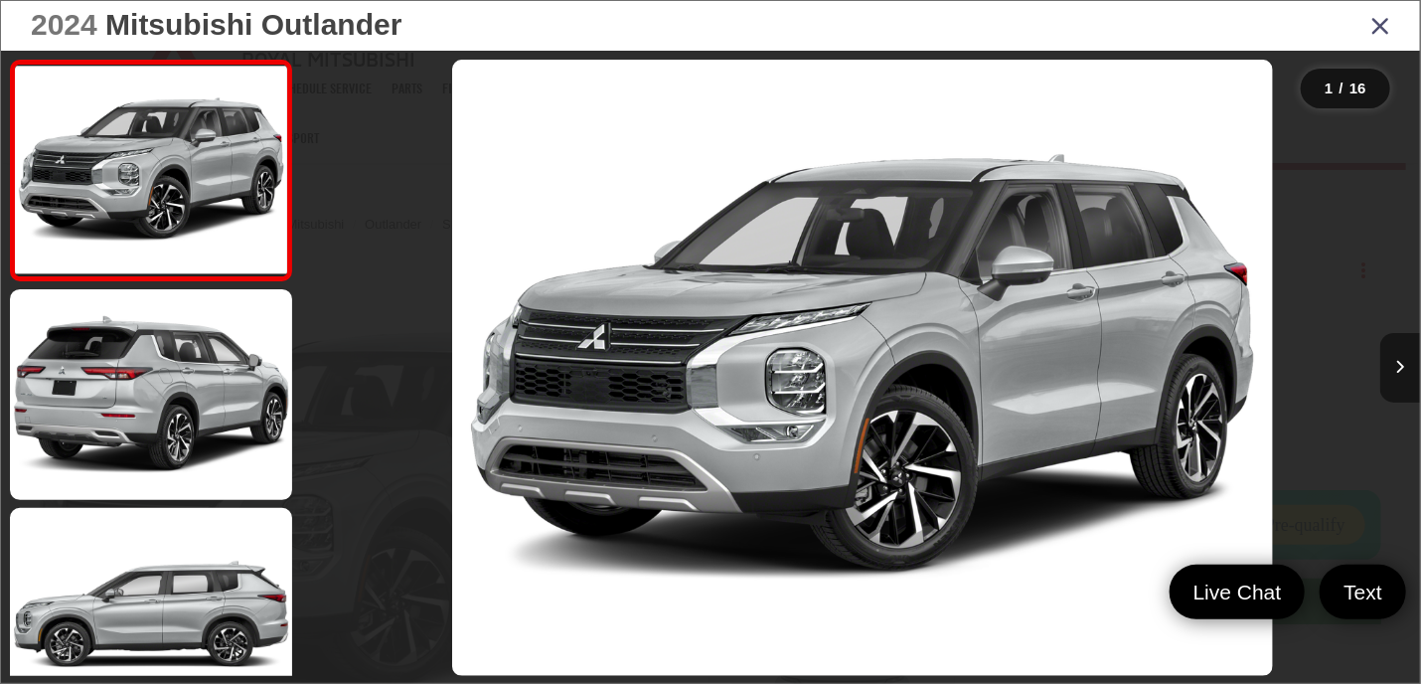
click at [1402, 361] on icon "Next image" at bounding box center [1400, 367] width 9 height 14
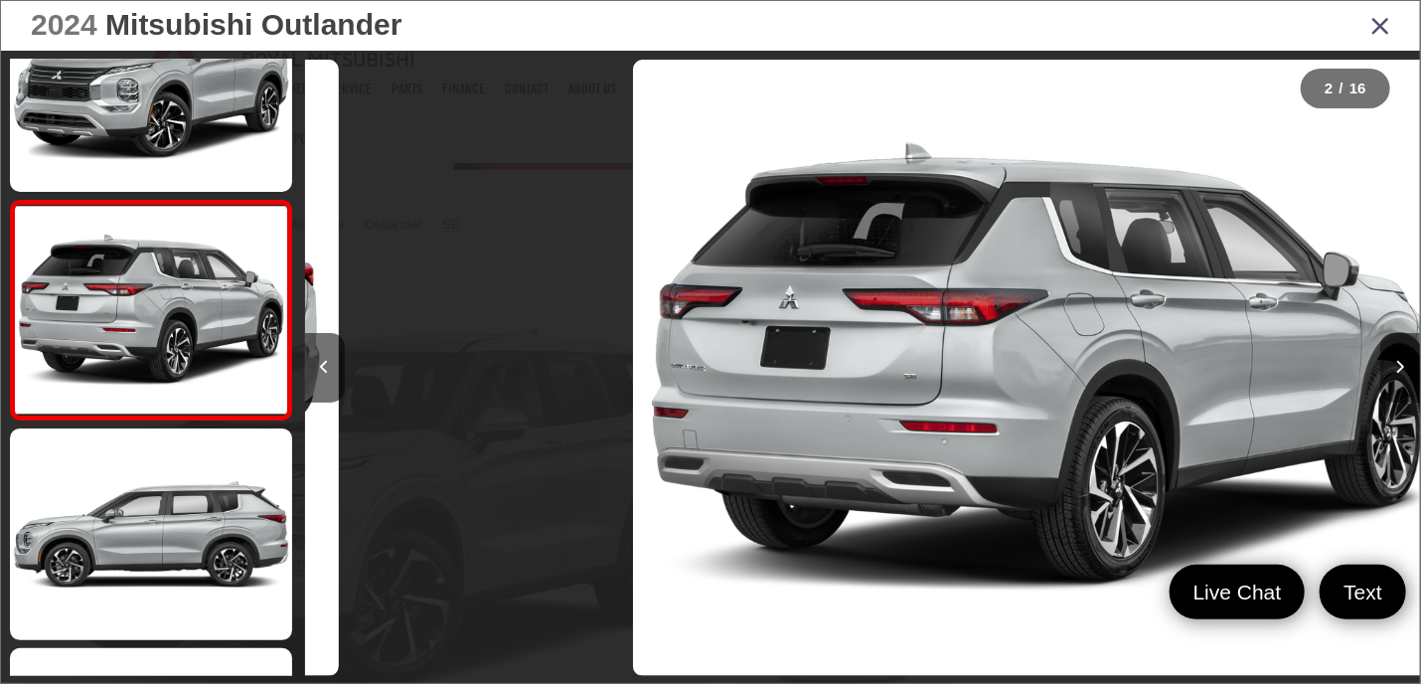
scroll to position [0, 1116]
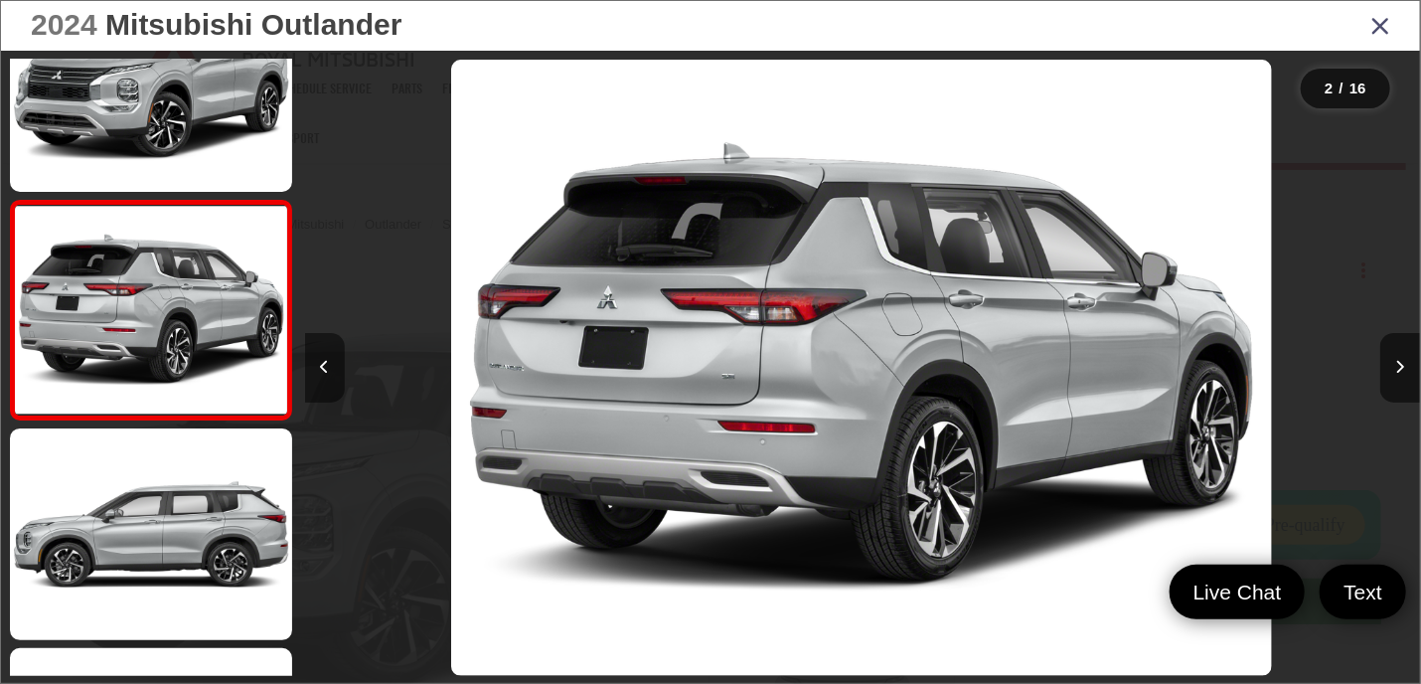
click at [326, 380] on button "Previous image" at bounding box center [325, 368] width 40 height 70
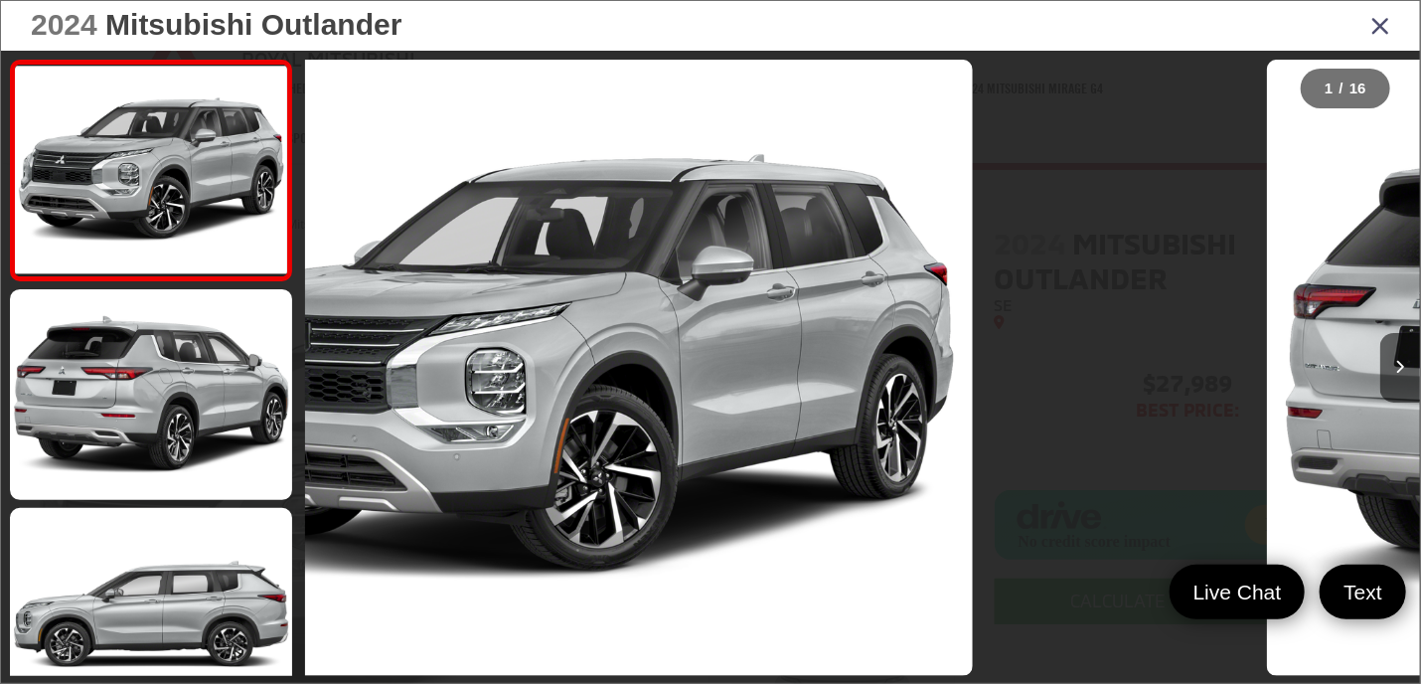
scroll to position [0, 0]
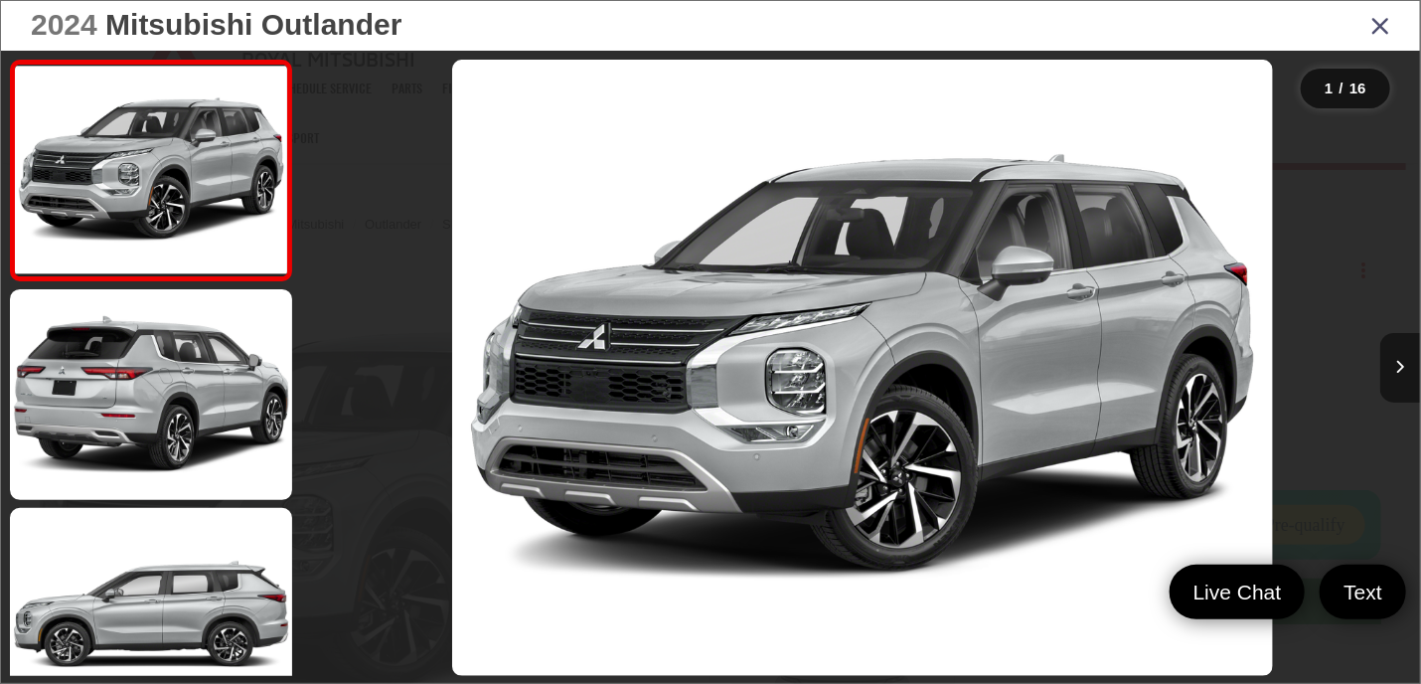
click at [1405, 369] on button "Next image" at bounding box center [1401, 368] width 40 height 70
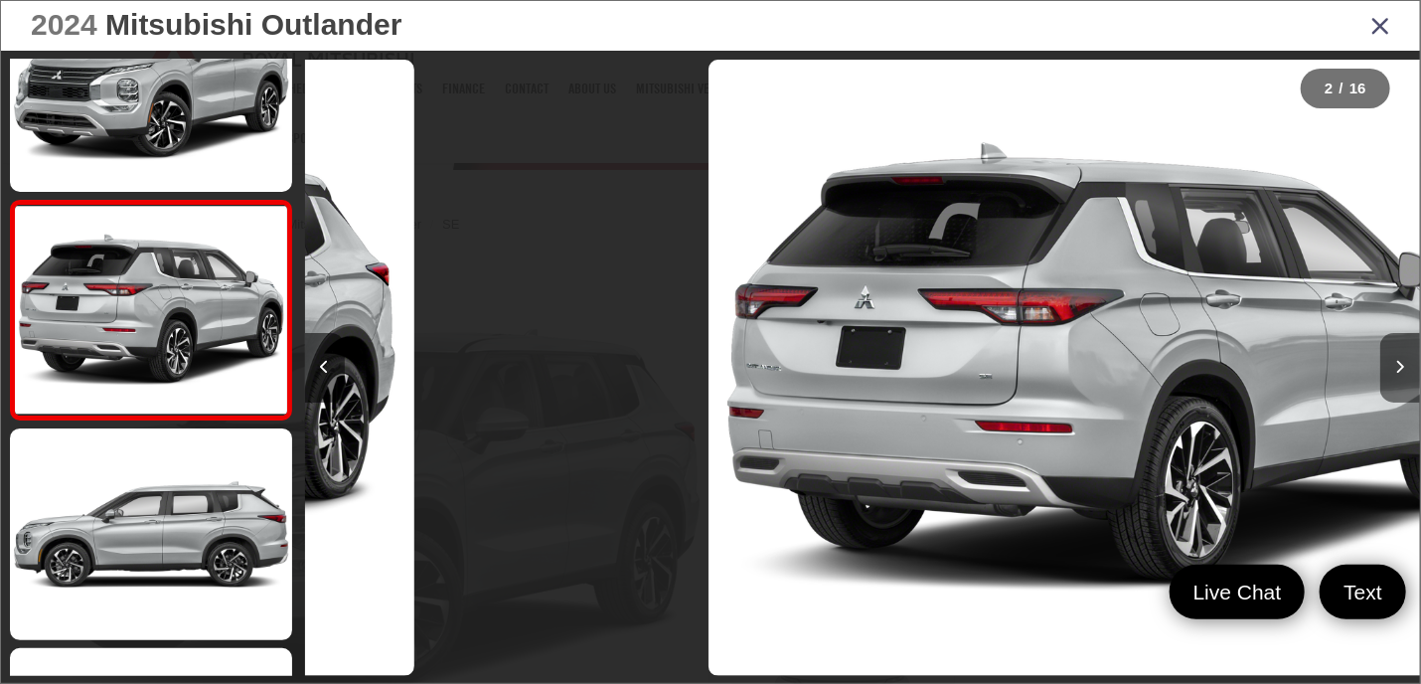
scroll to position [0, 1116]
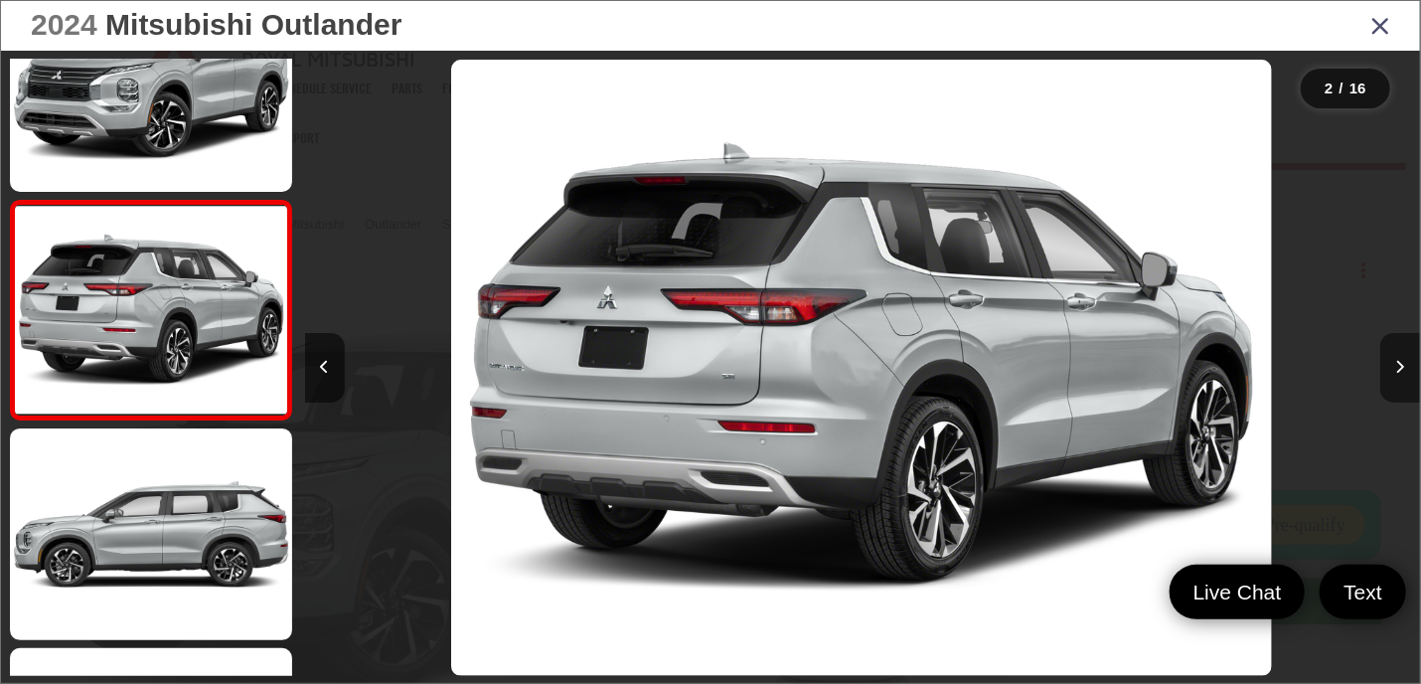
click at [1405, 369] on button "Next image" at bounding box center [1401, 368] width 40 height 70
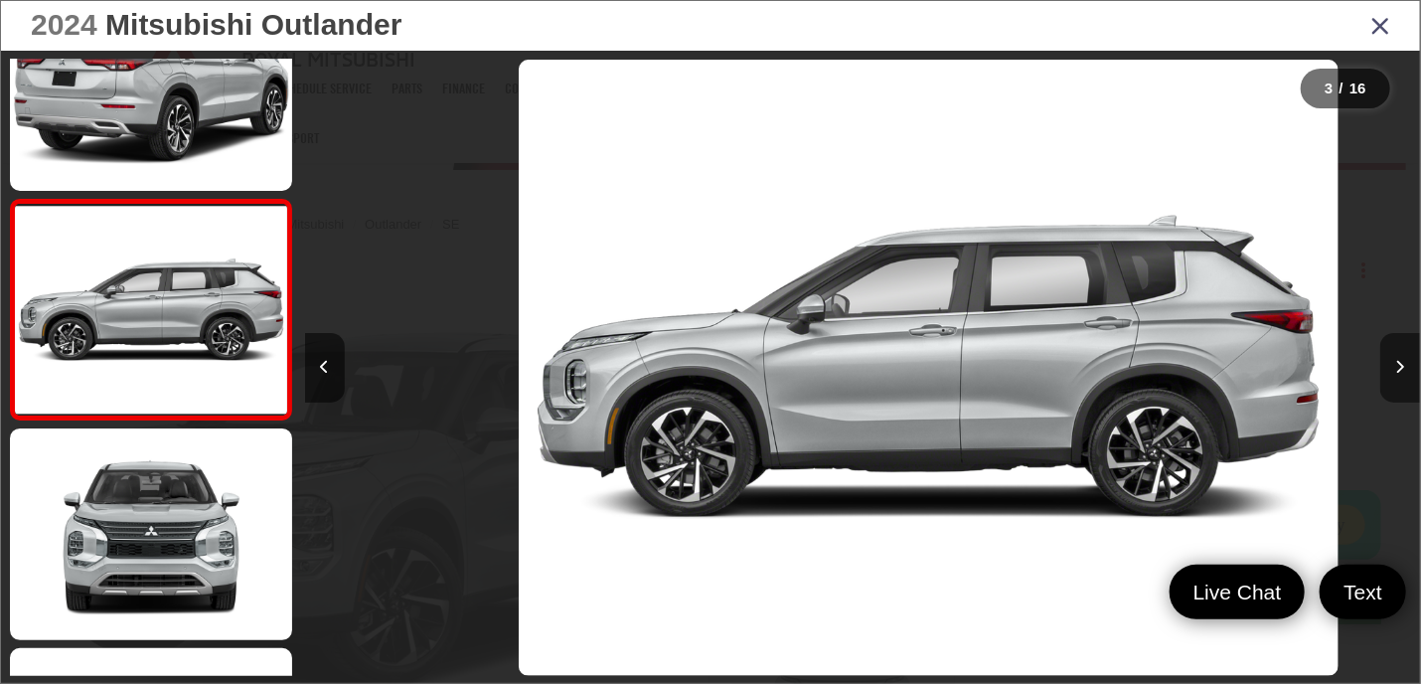
scroll to position [0, 2232]
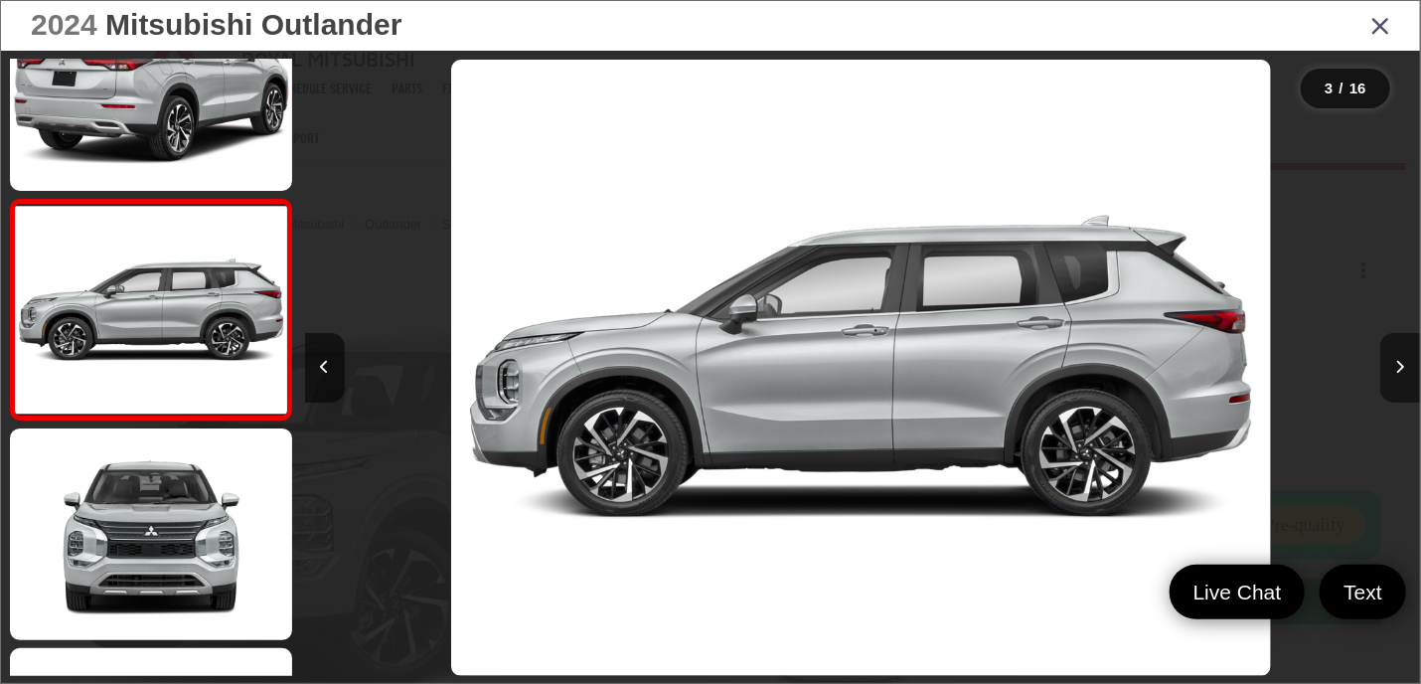
click at [1405, 369] on button "Next image" at bounding box center [1401, 368] width 40 height 70
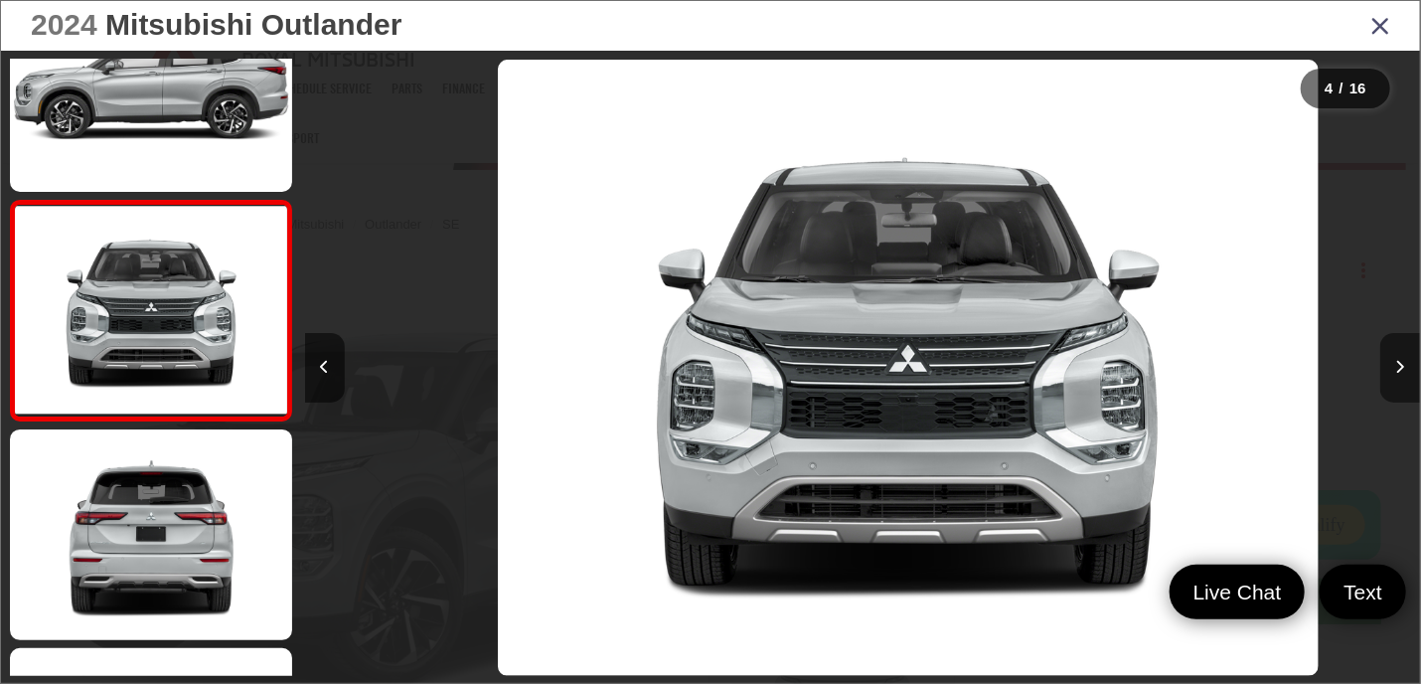
scroll to position [0, 3347]
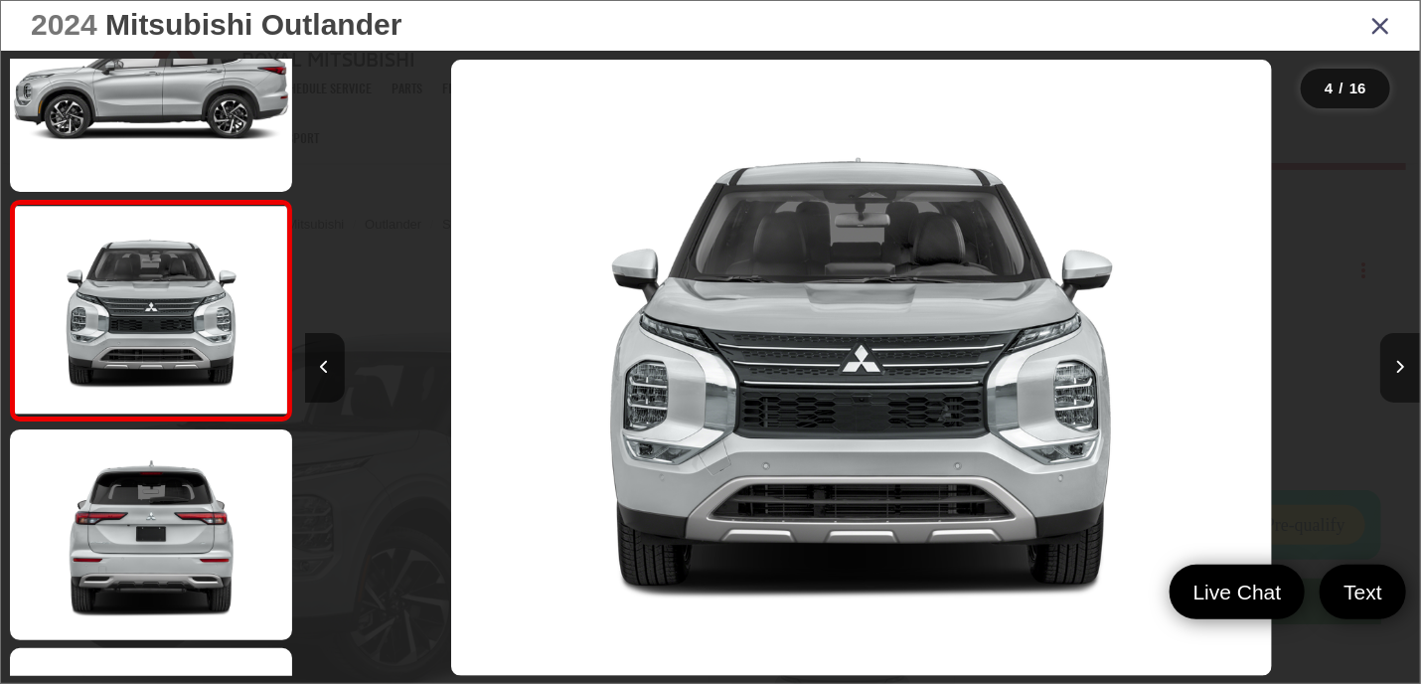
click at [1405, 369] on button "Next image" at bounding box center [1401, 368] width 40 height 70
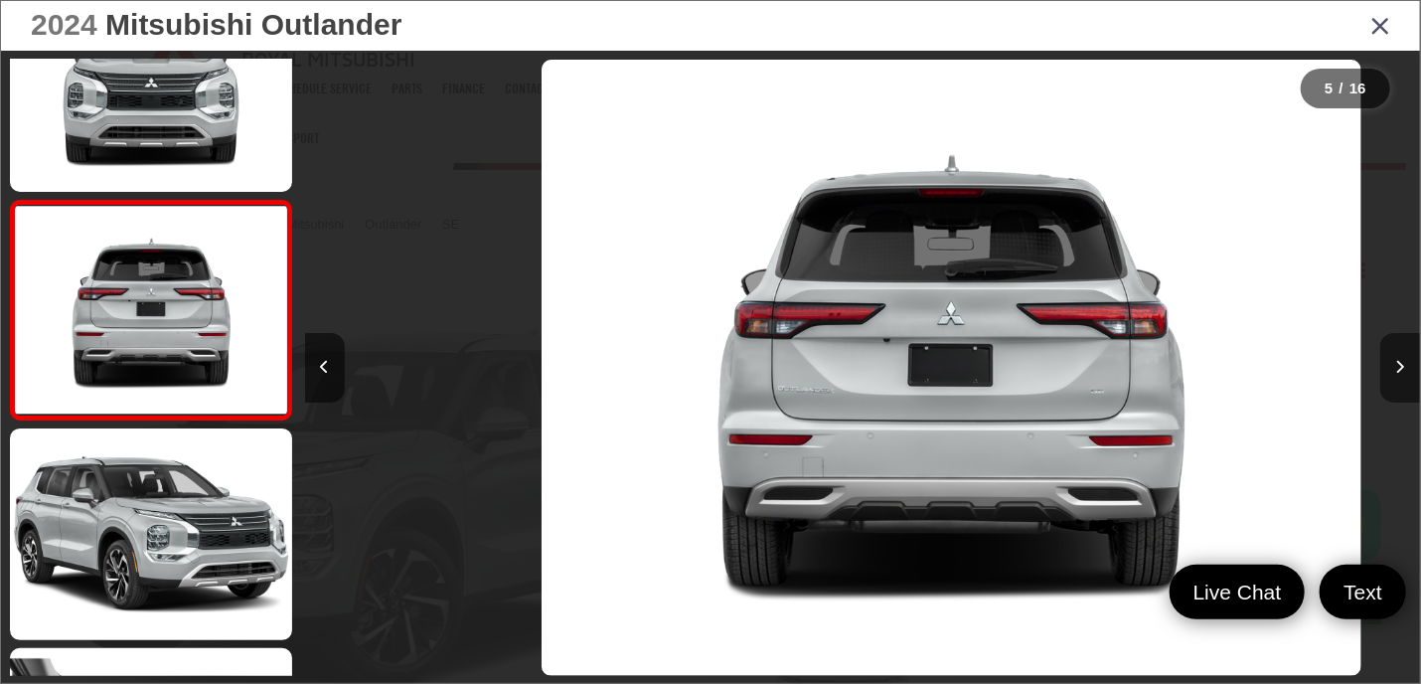
scroll to position [0, 4465]
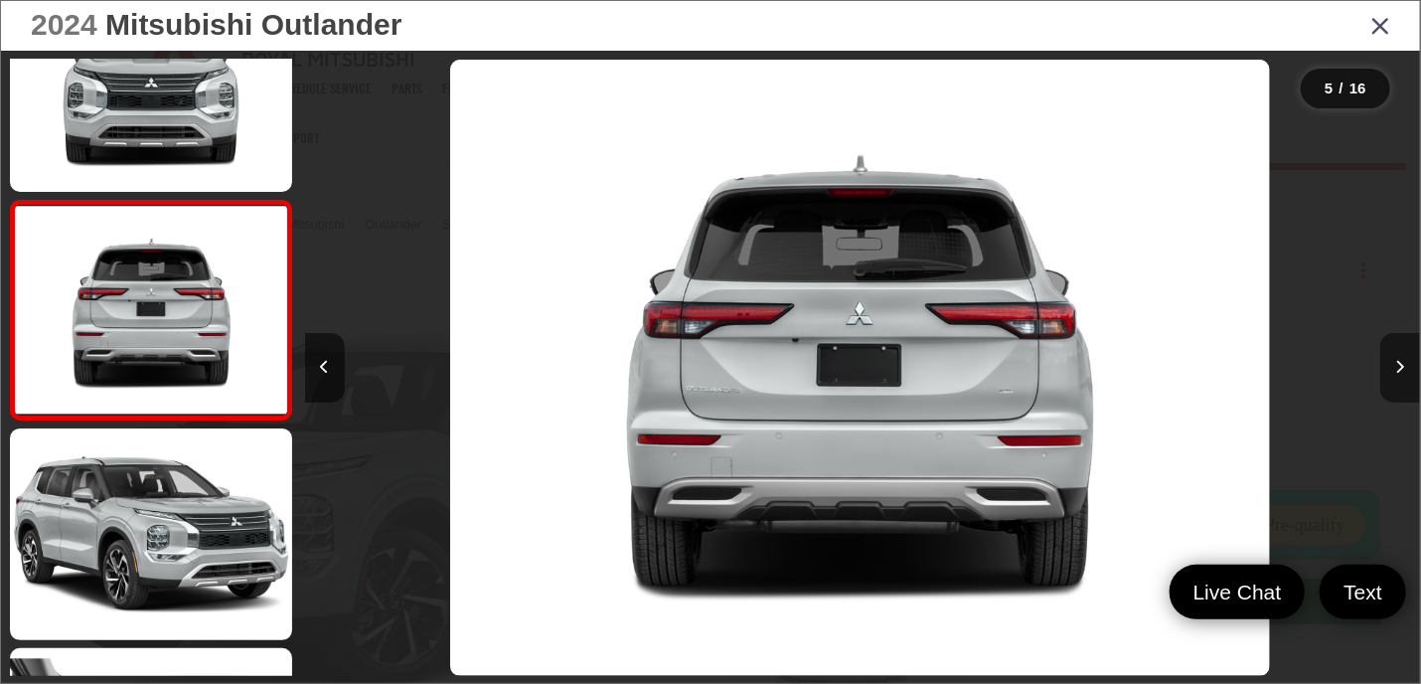
click at [1403, 368] on icon "Next image" at bounding box center [1400, 367] width 9 height 14
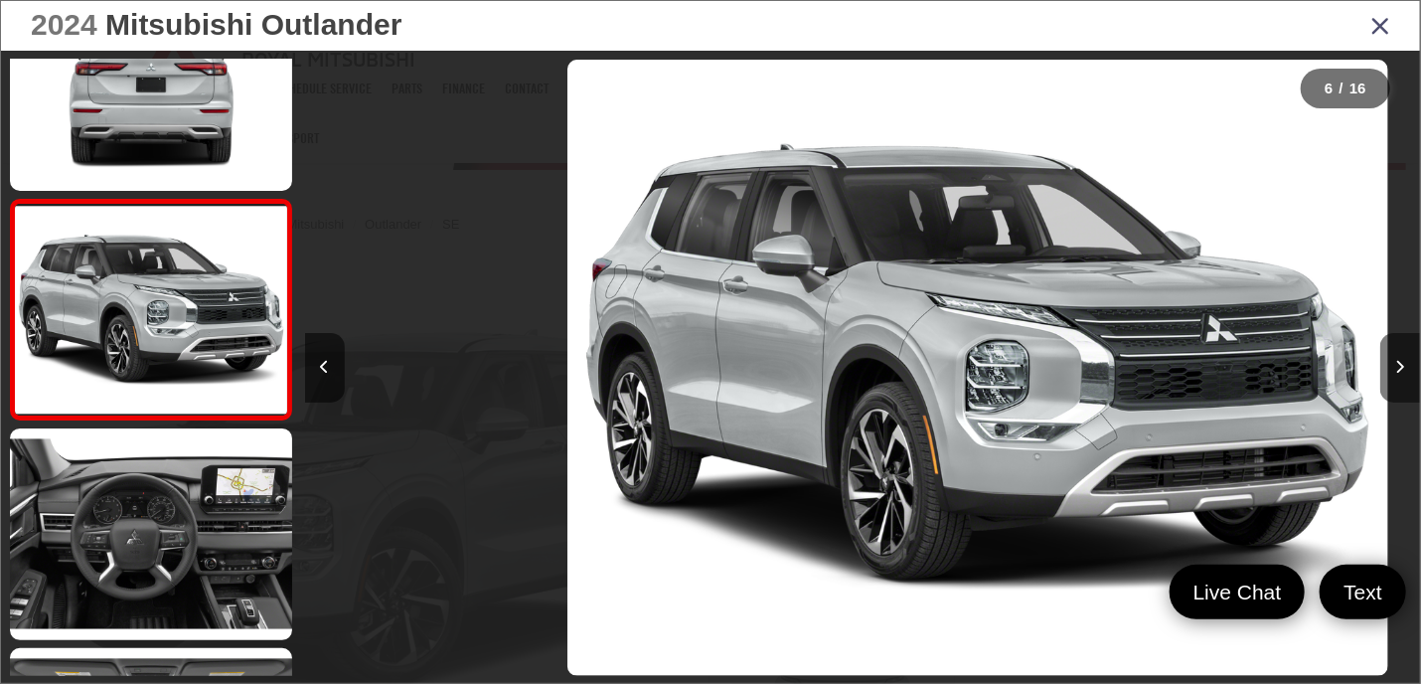
scroll to position [0, 5581]
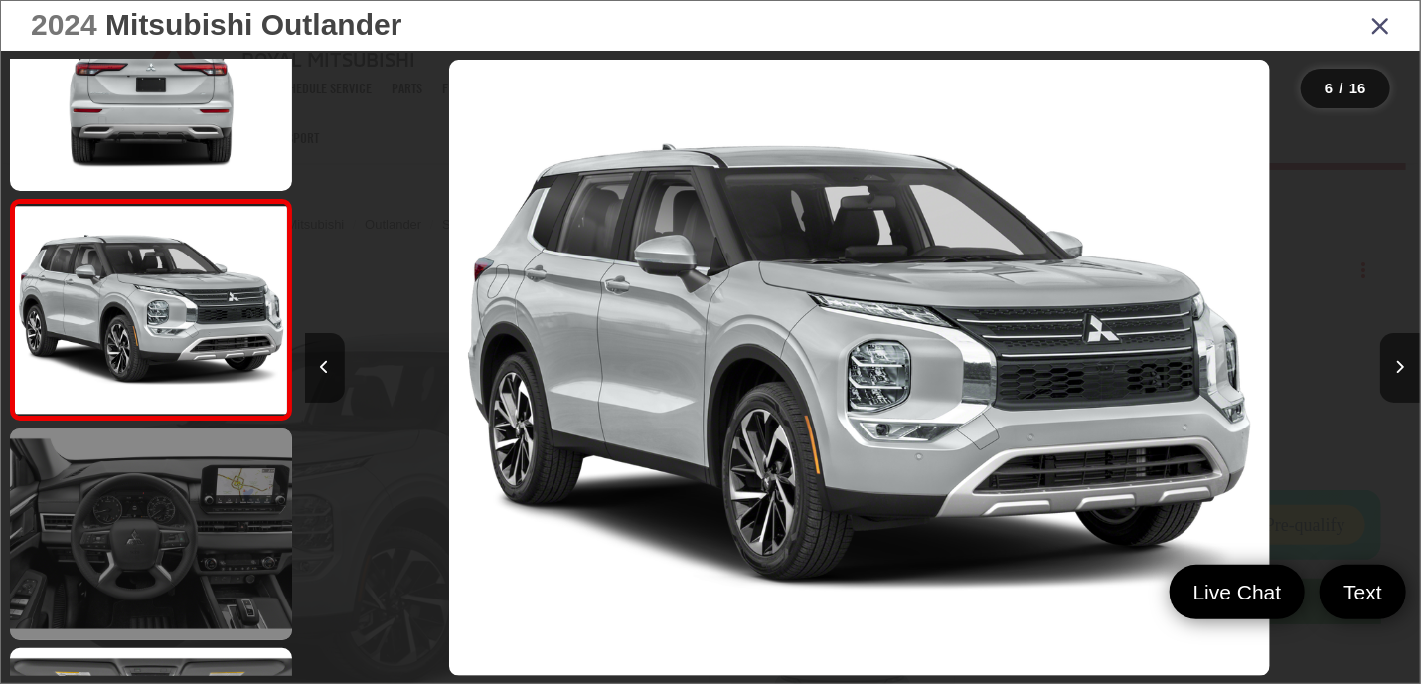
click at [173, 472] on link at bounding box center [151, 534] width 282 height 212
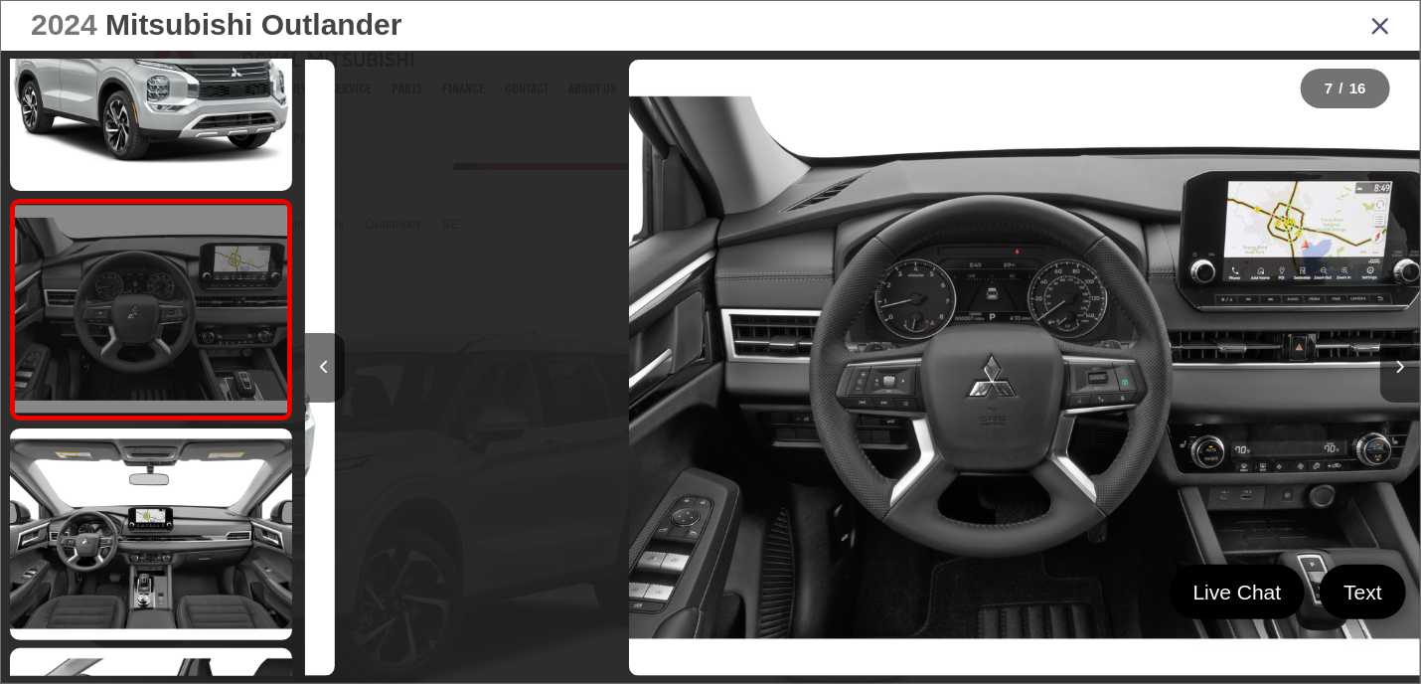
scroll to position [0, 6697]
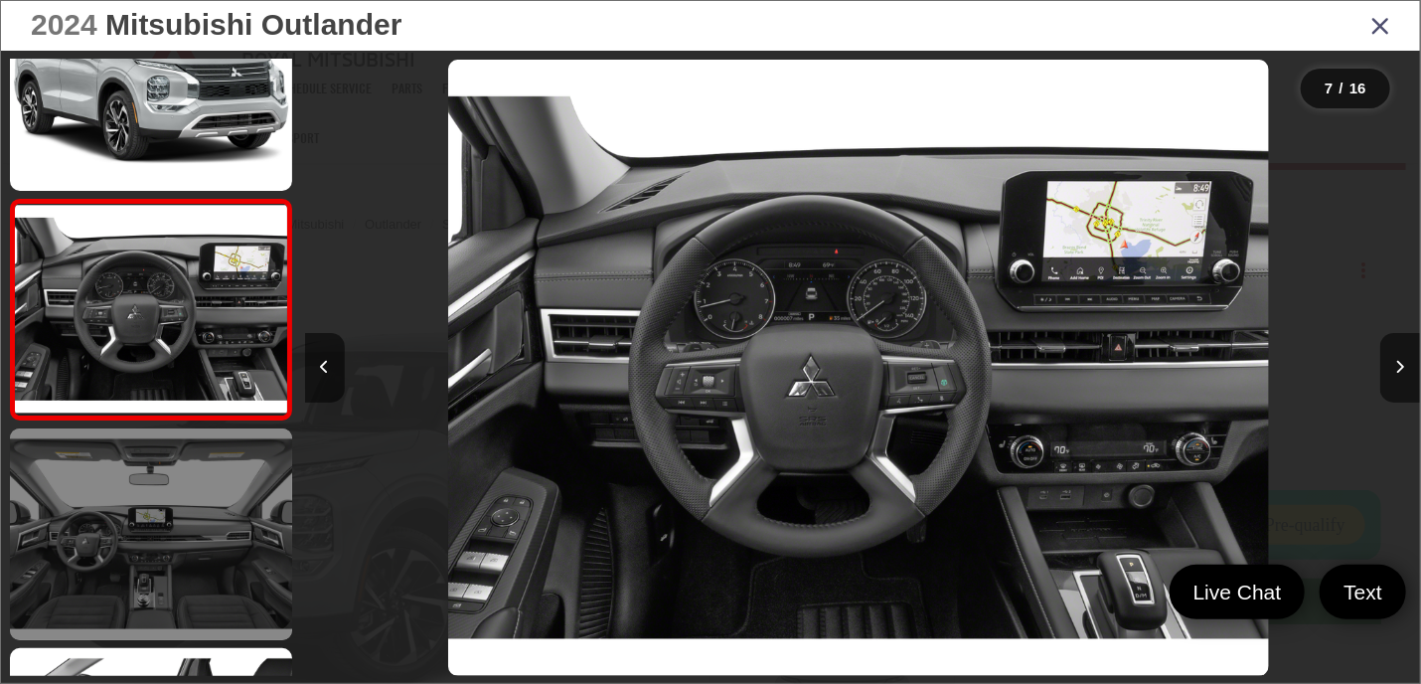
click at [224, 509] on link at bounding box center [151, 534] width 282 height 212
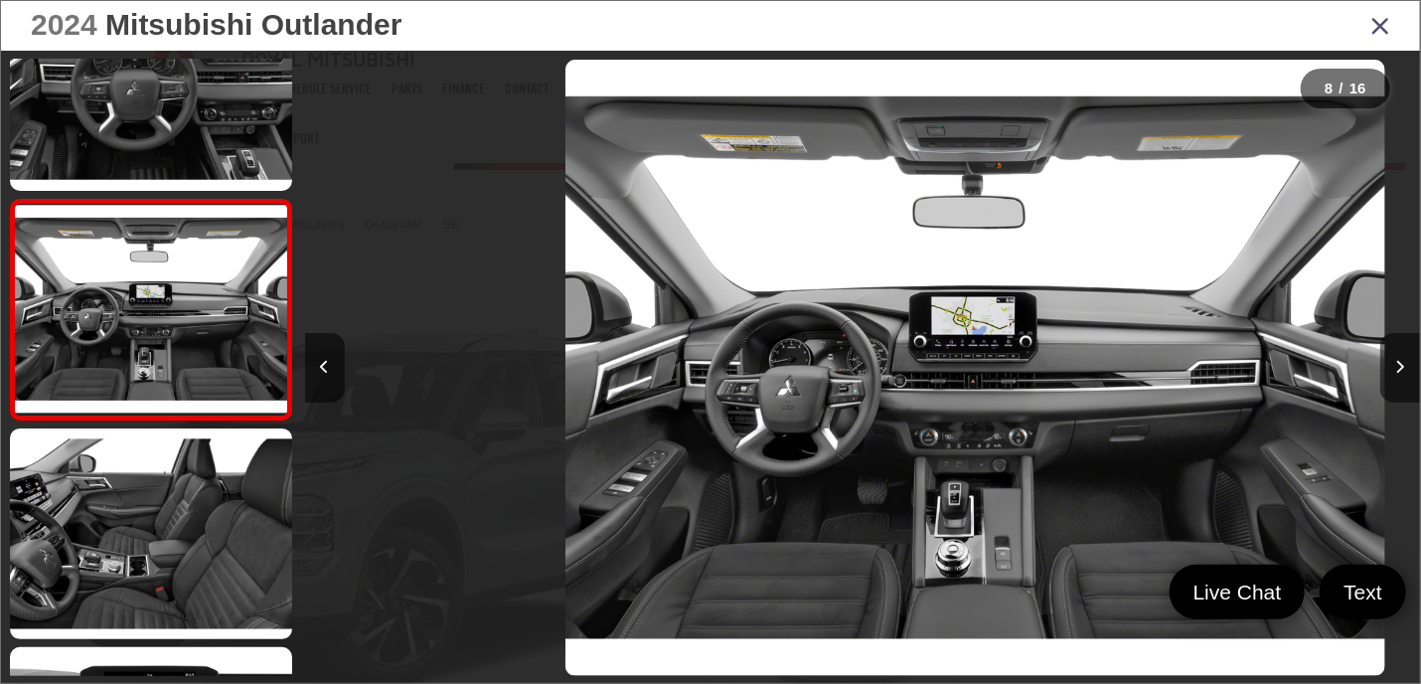
scroll to position [0, 7813]
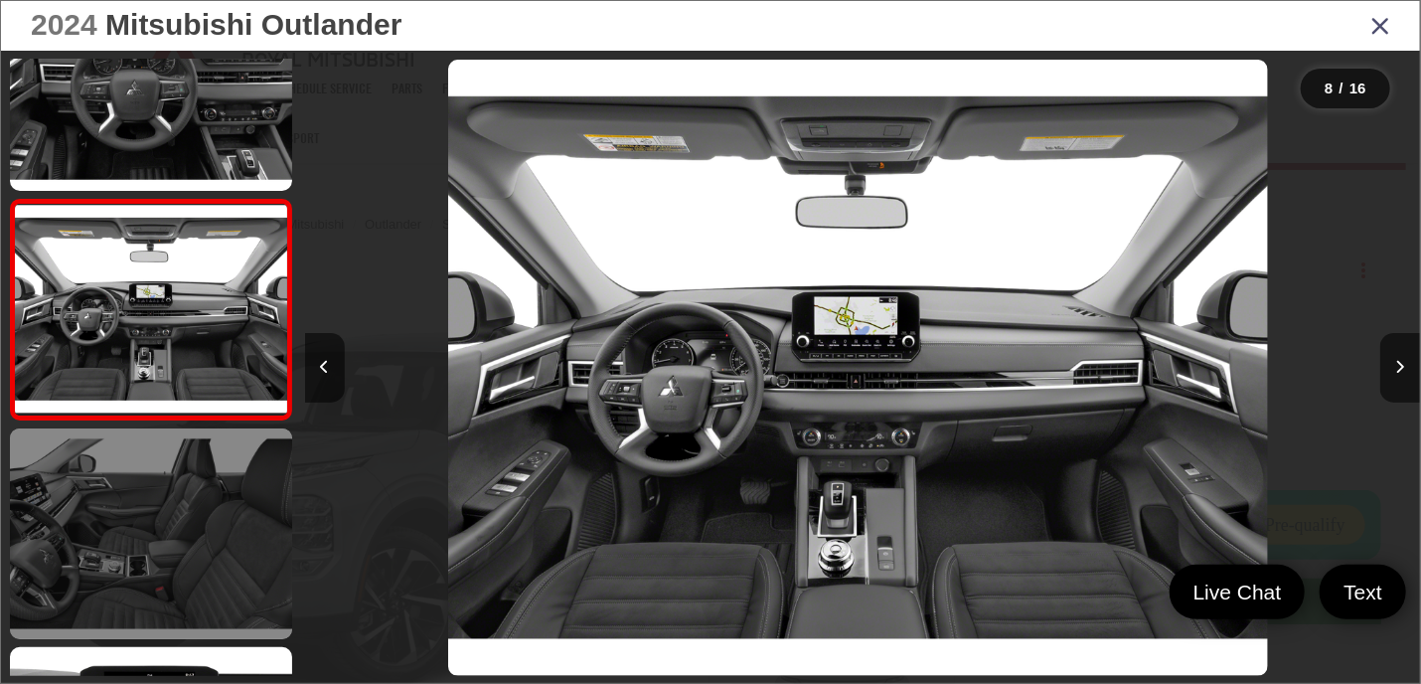
click at [221, 488] on link at bounding box center [151, 534] width 282 height 212
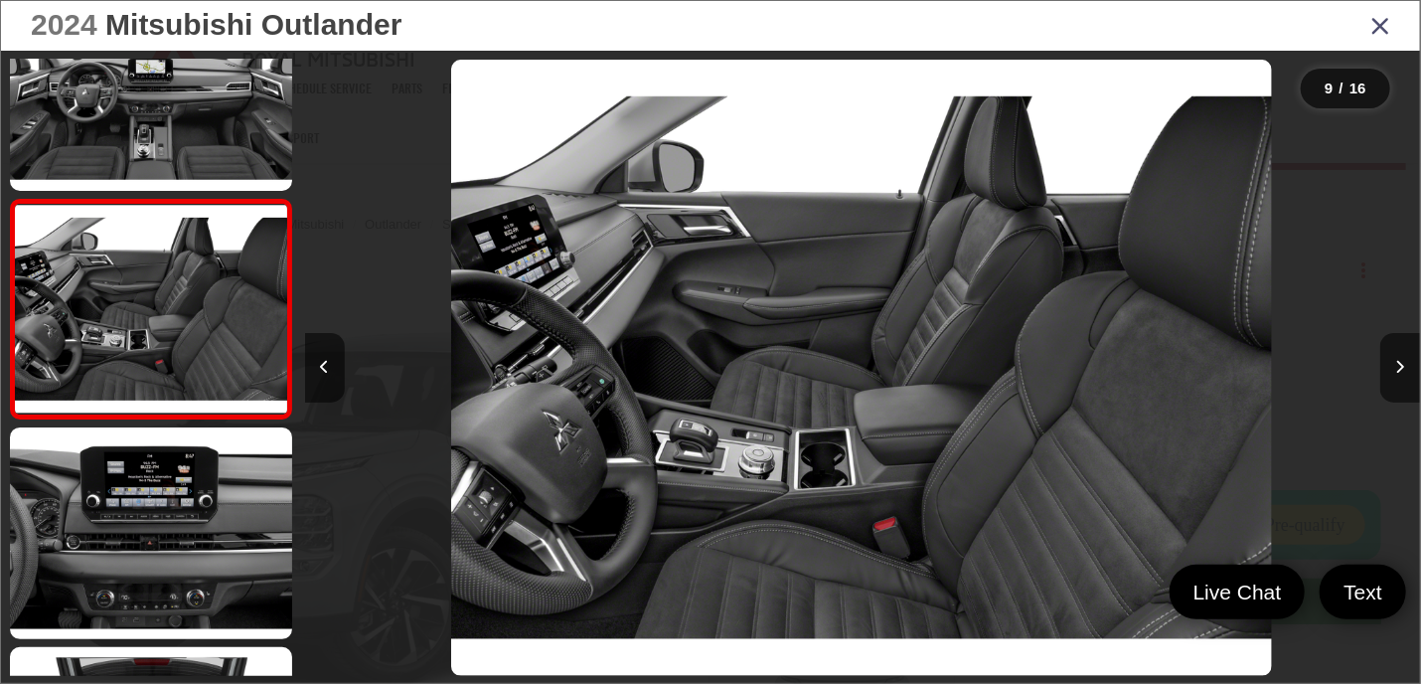
scroll to position [0, 8929]
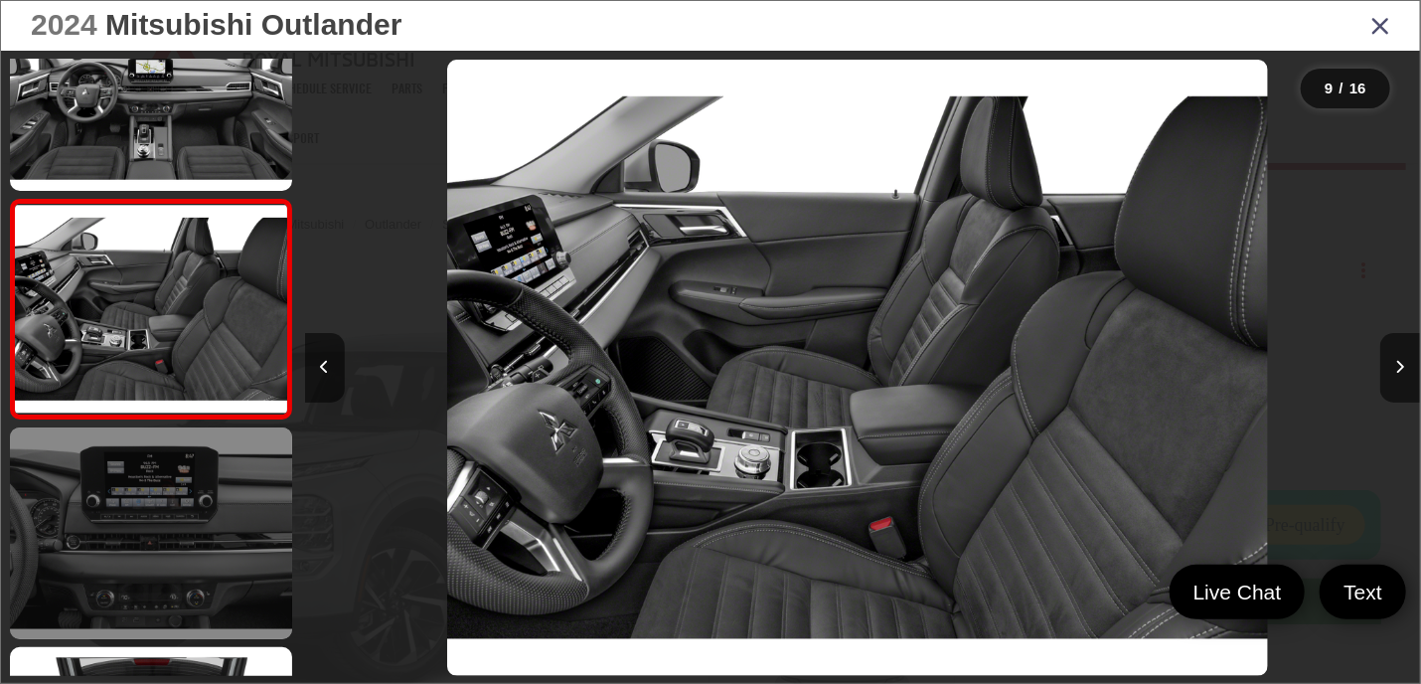
click at [232, 497] on link at bounding box center [151, 533] width 282 height 212
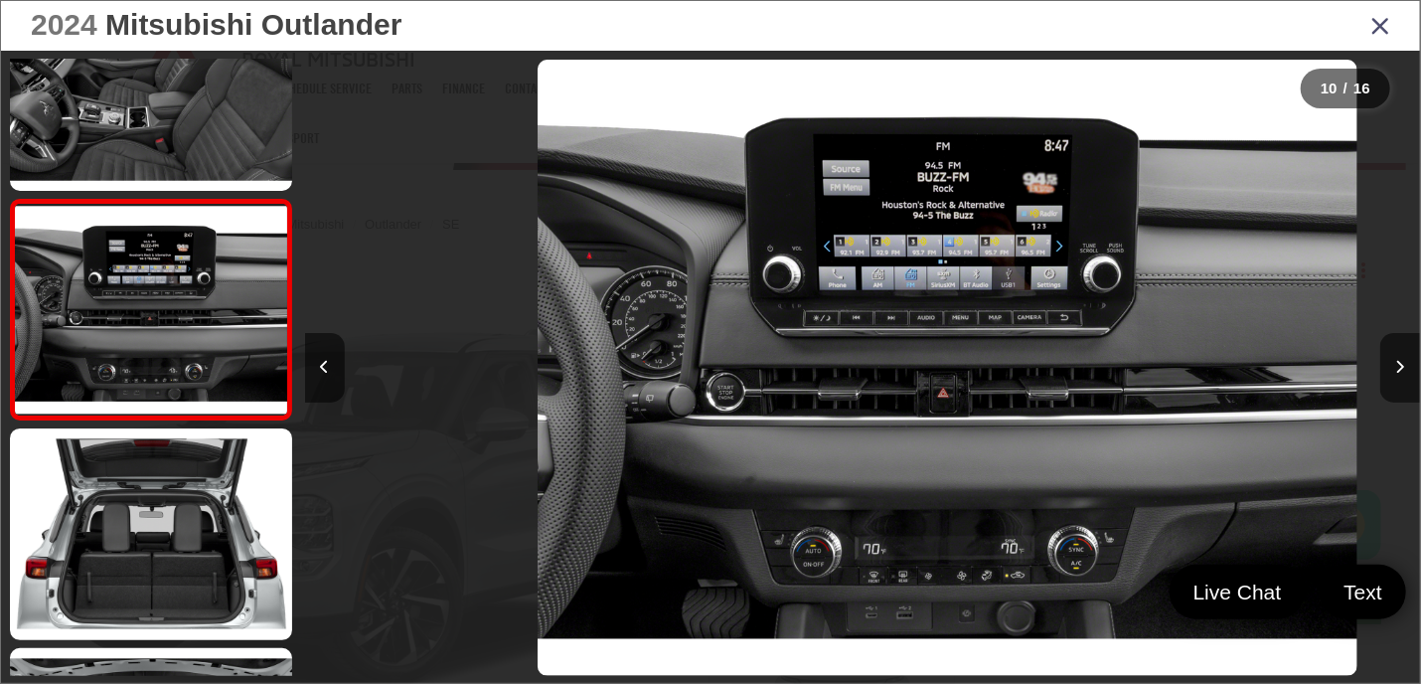
scroll to position [0, 10045]
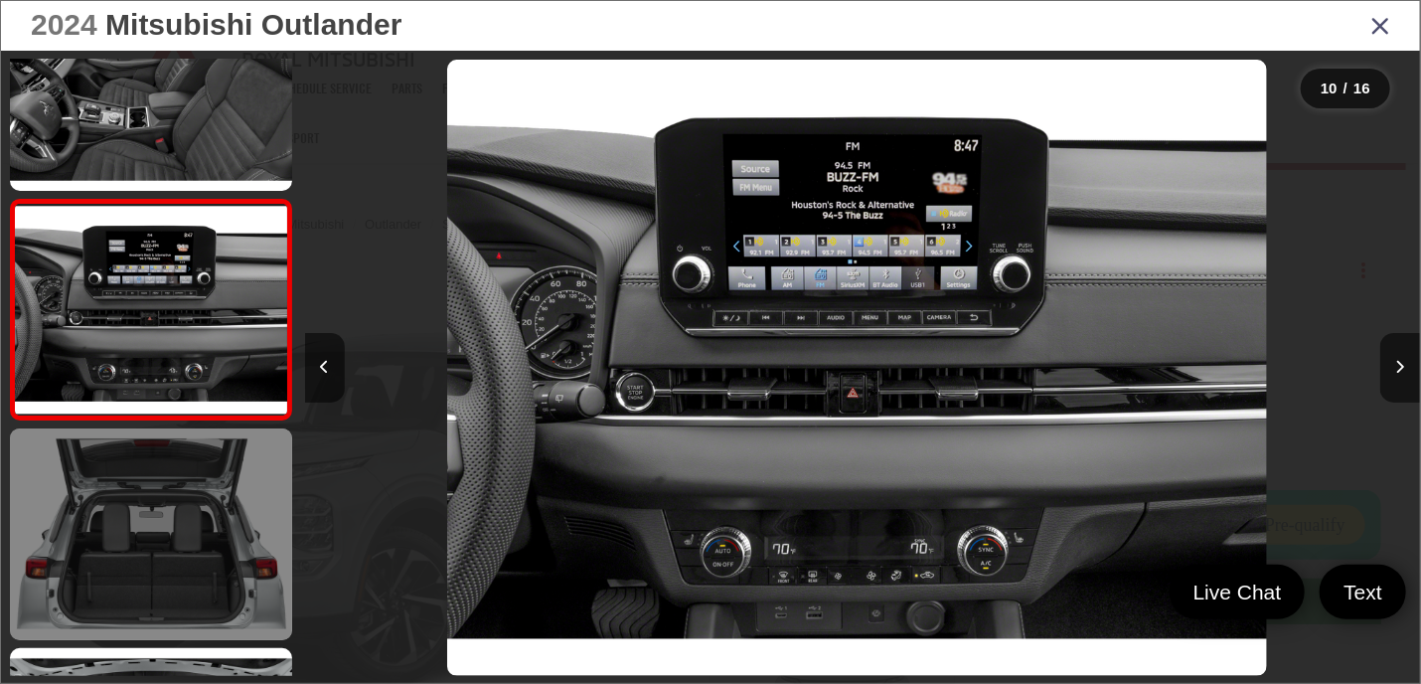
click at [184, 552] on link at bounding box center [151, 534] width 282 height 212
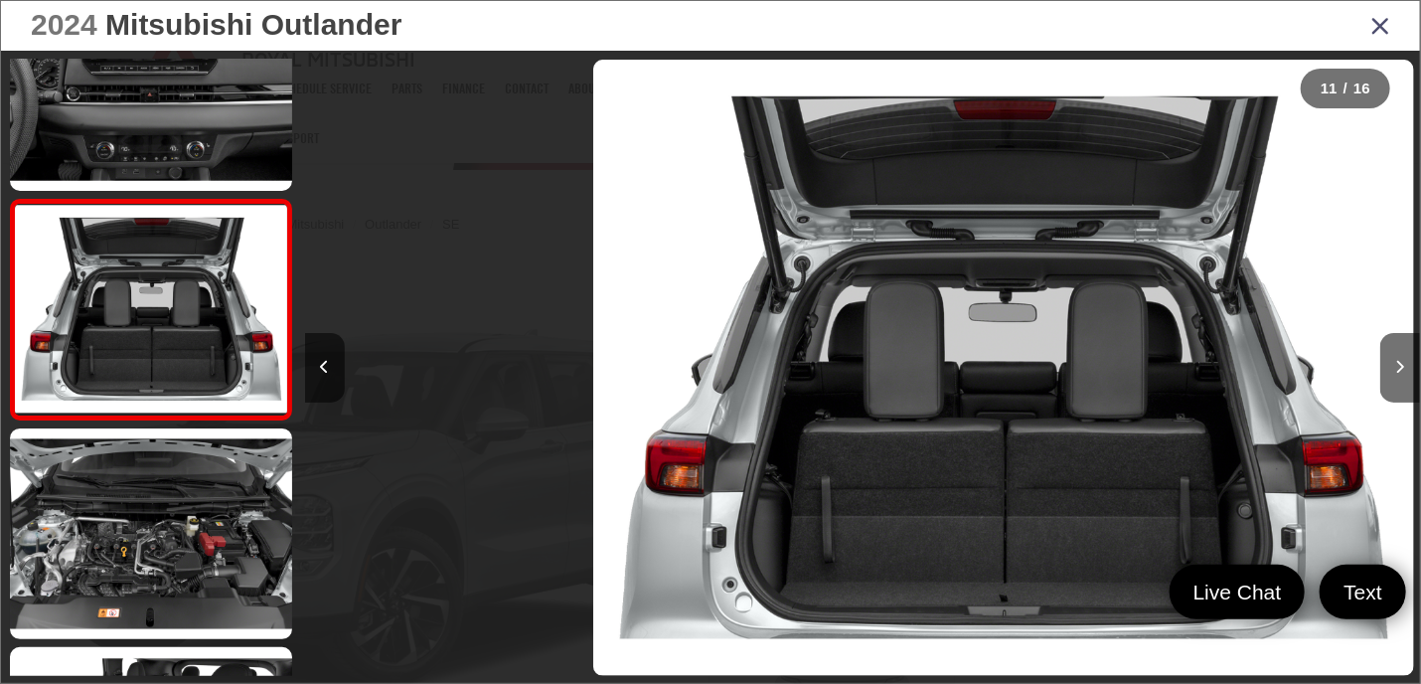
scroll to position [0, 11161]
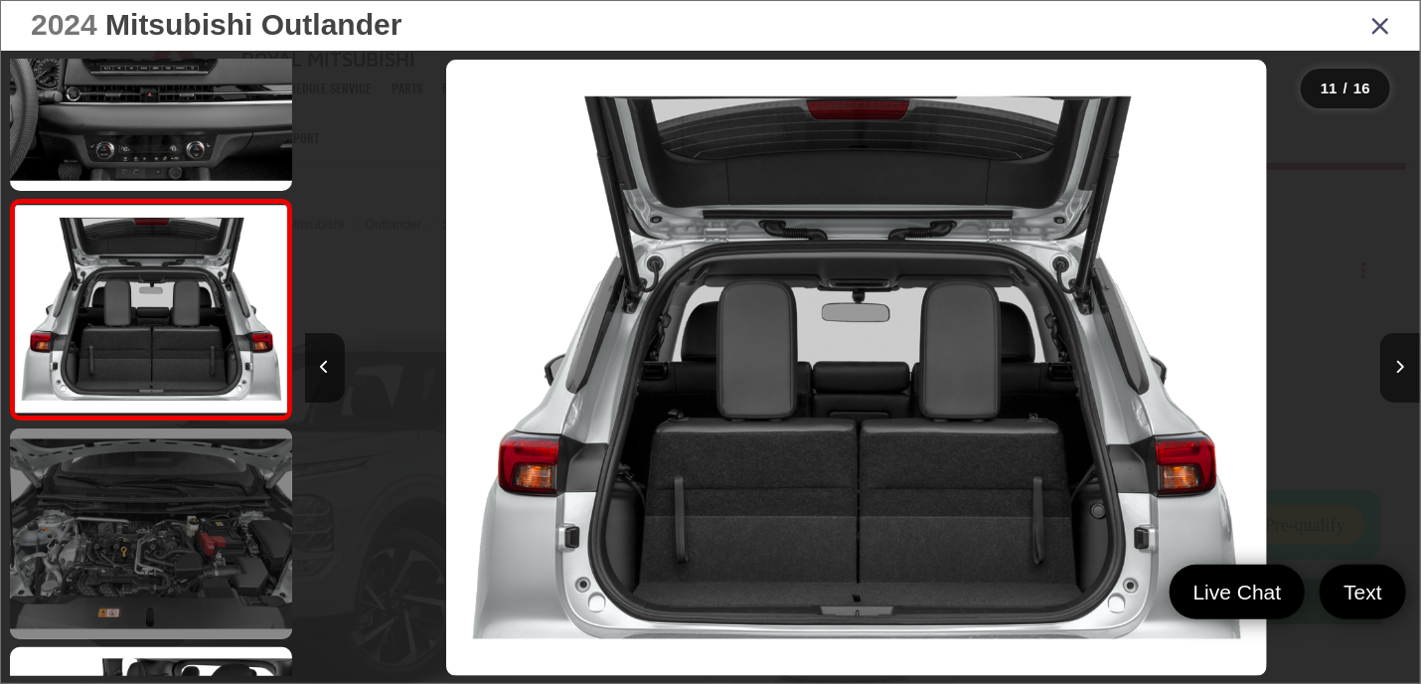
click at [200, 557] on link at bounding box center [151, 534] width 282 height 212
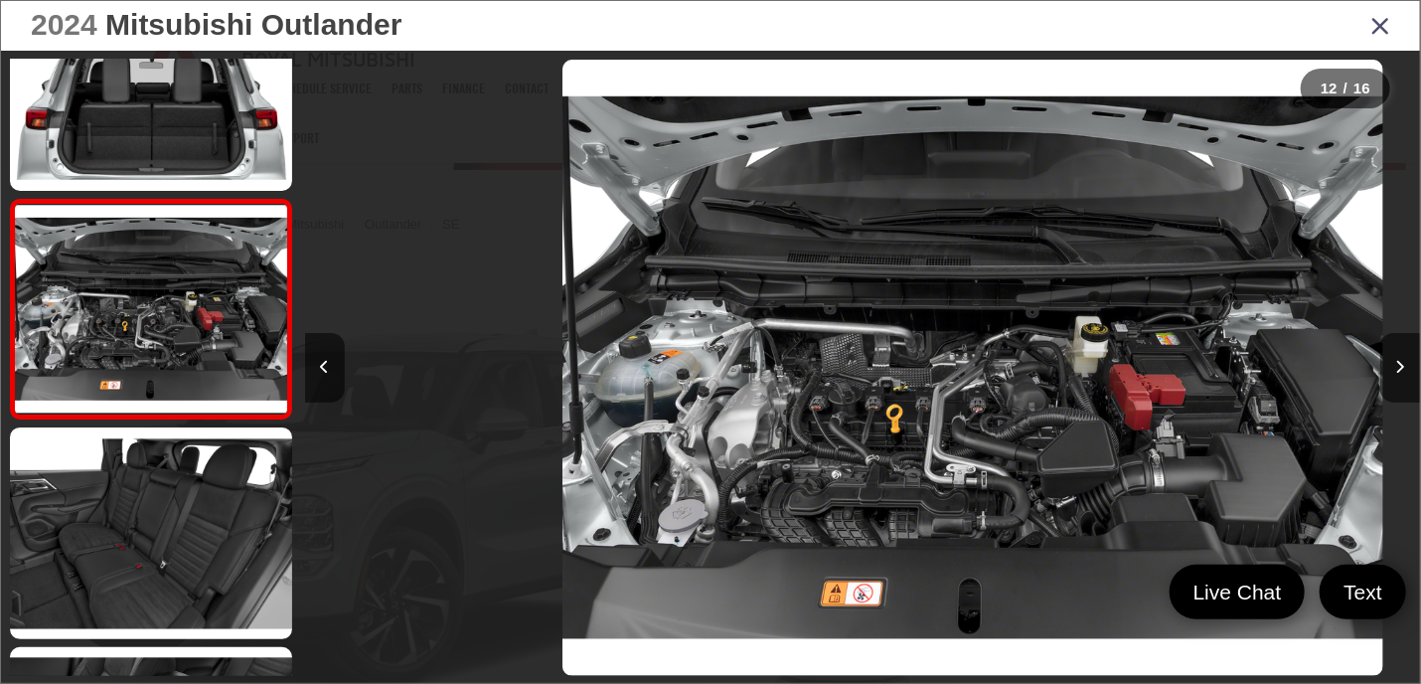
scroll to position [0, 12277]
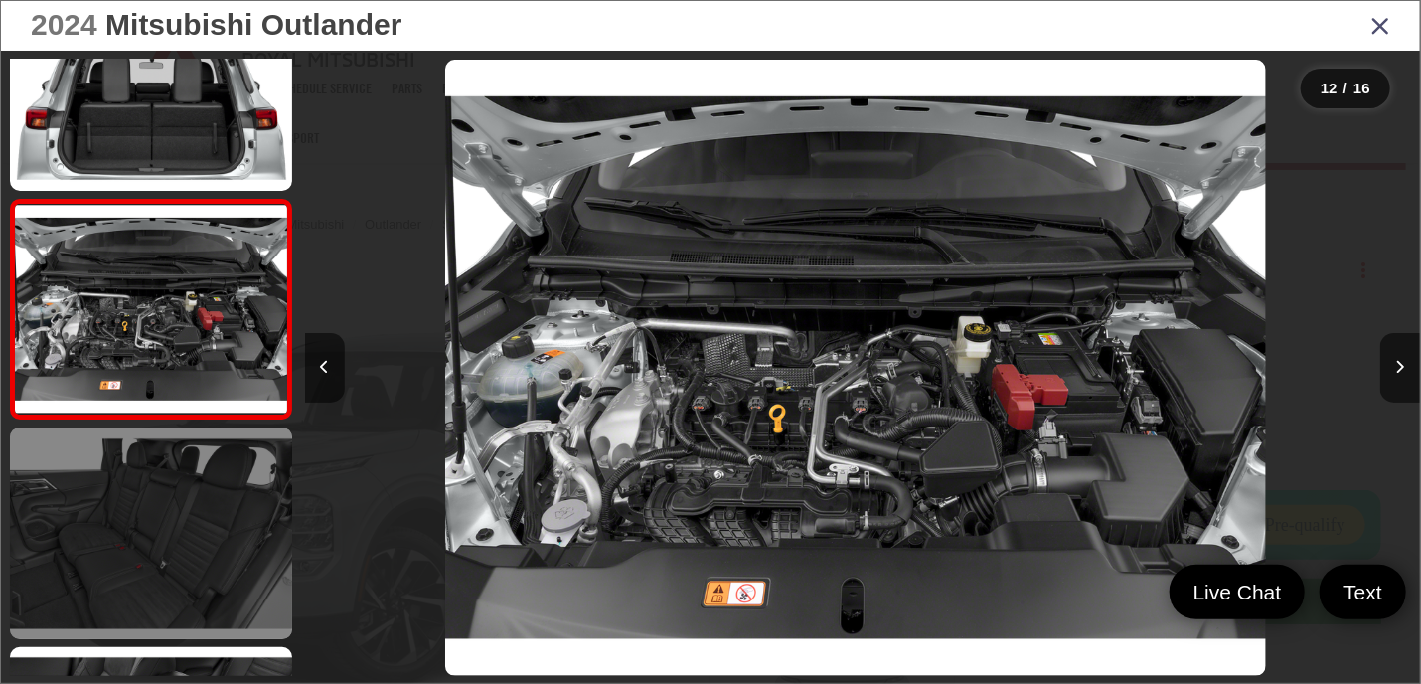
click at [173, 536] on link at bounding box center [151, 533] width 282 height 212
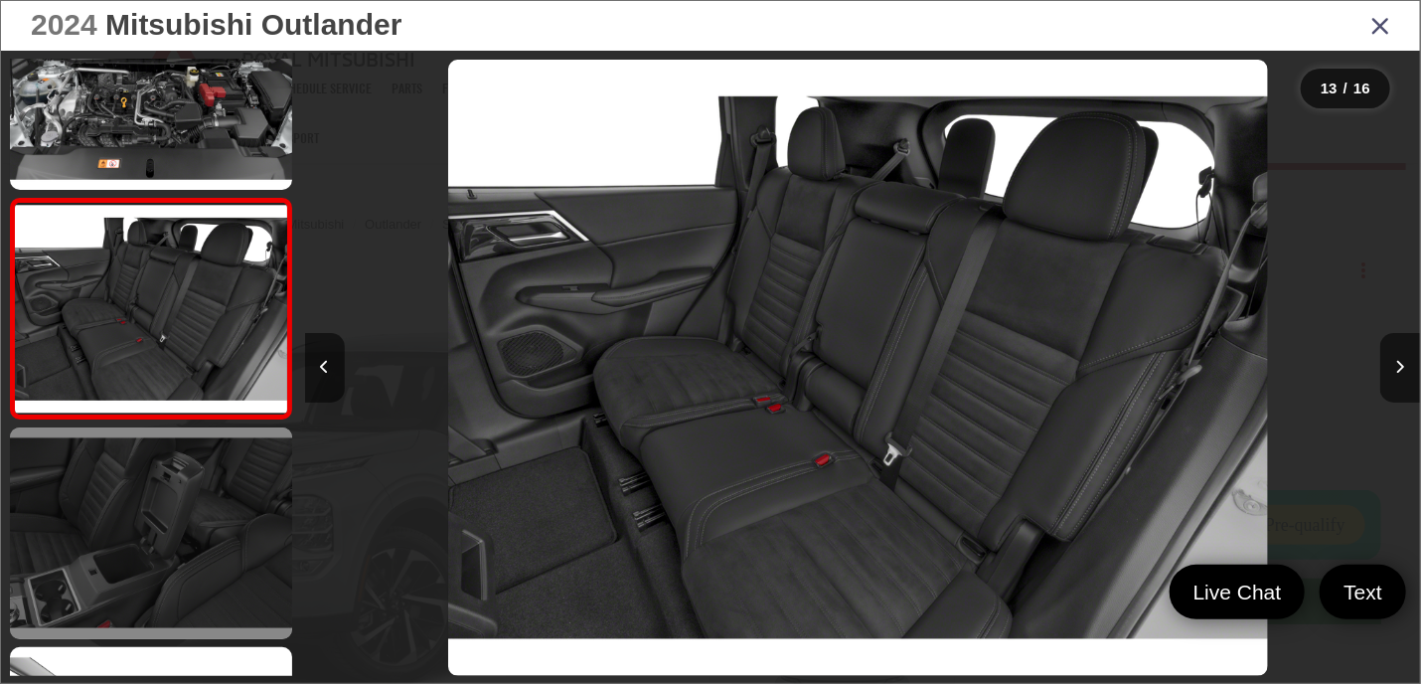
scroll to position [0, 13394]
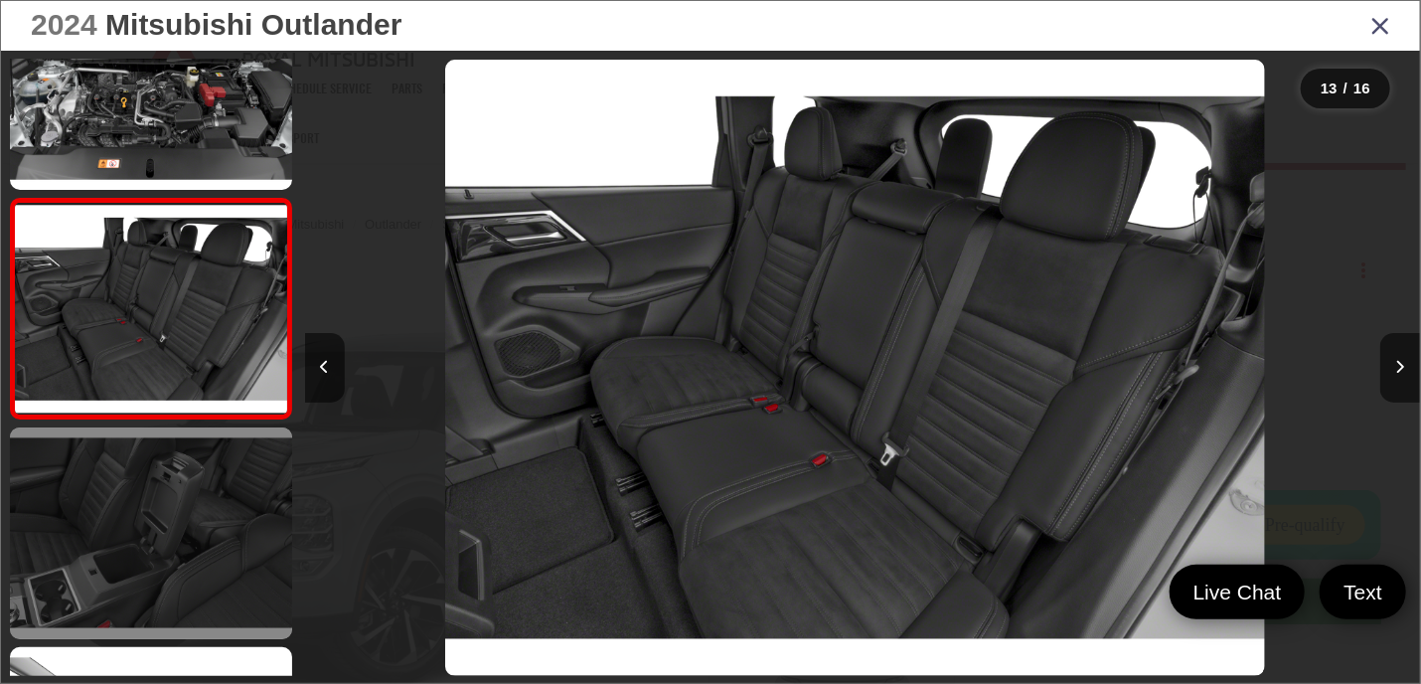
click at [187, 524] on link at bounding box center [151, 533] width 282 height 212
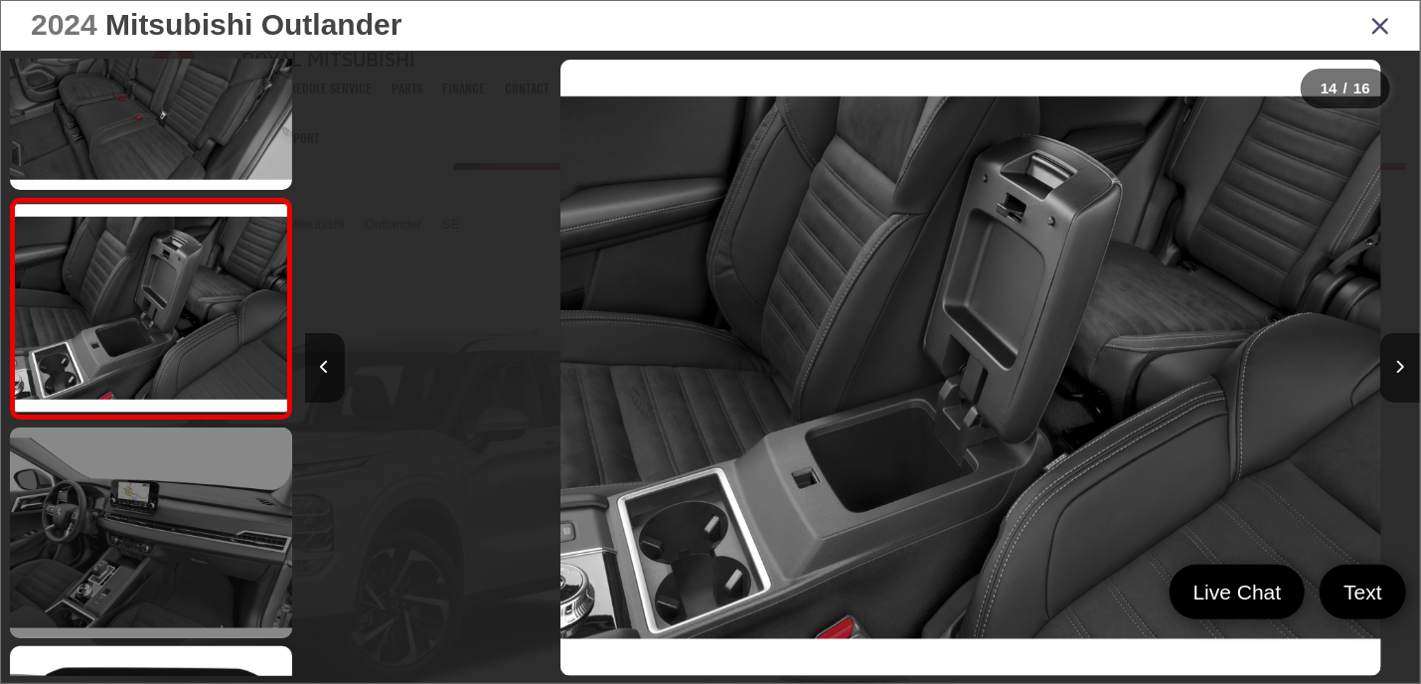
scroll to position [0, 14511]
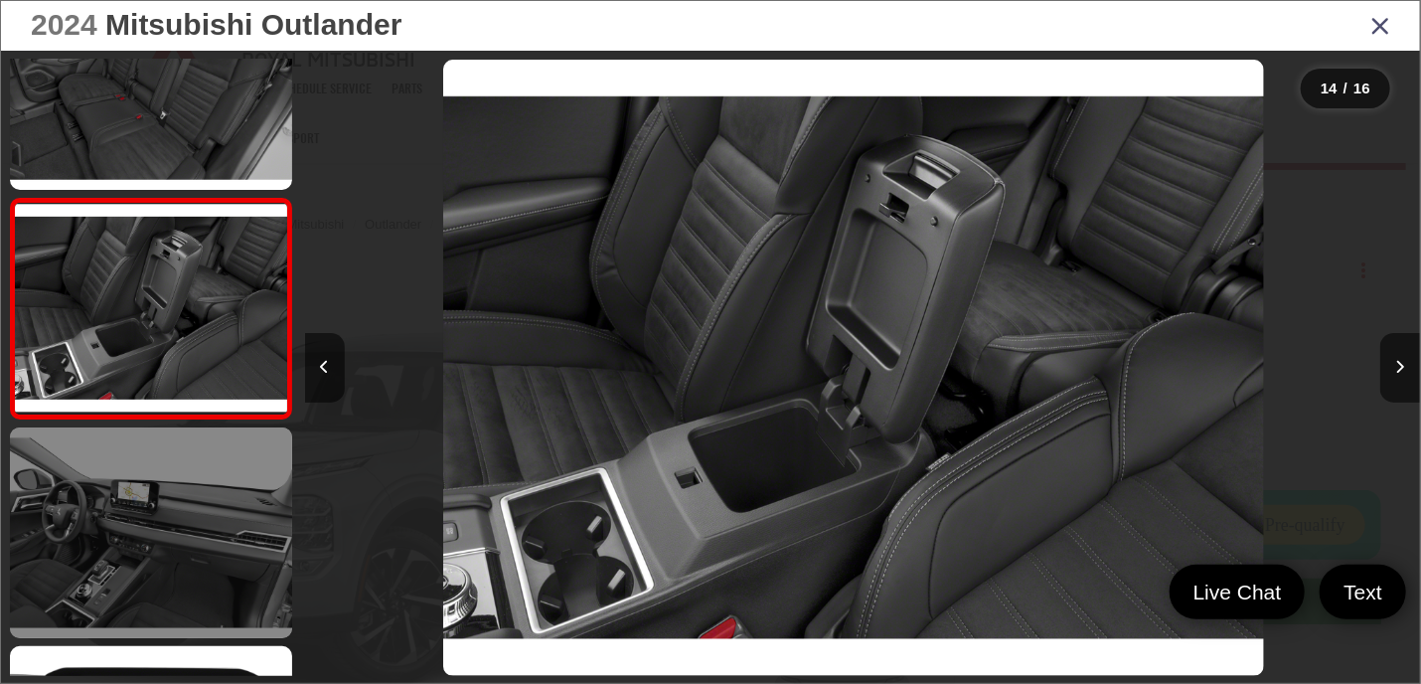
click at [258, 536] on link at bounding box center [151, 533] width 282 height 212
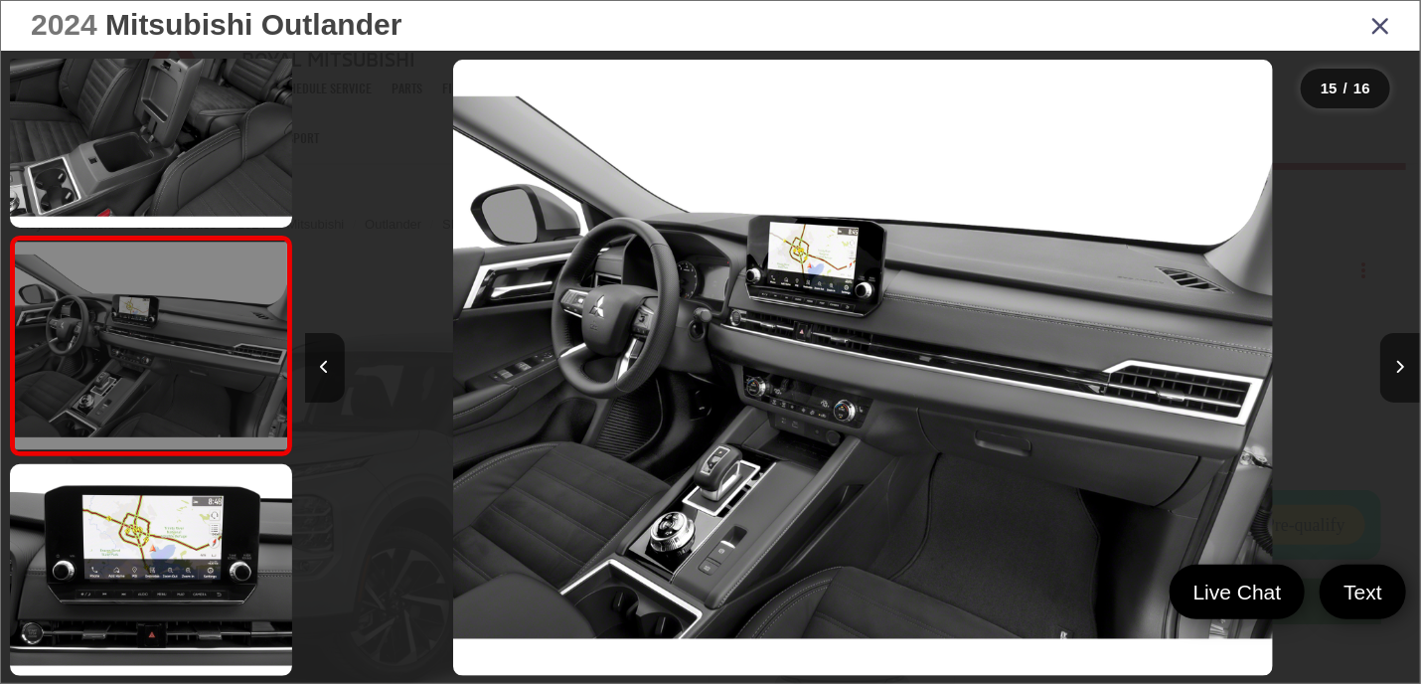
scroll to position [0, 15626]
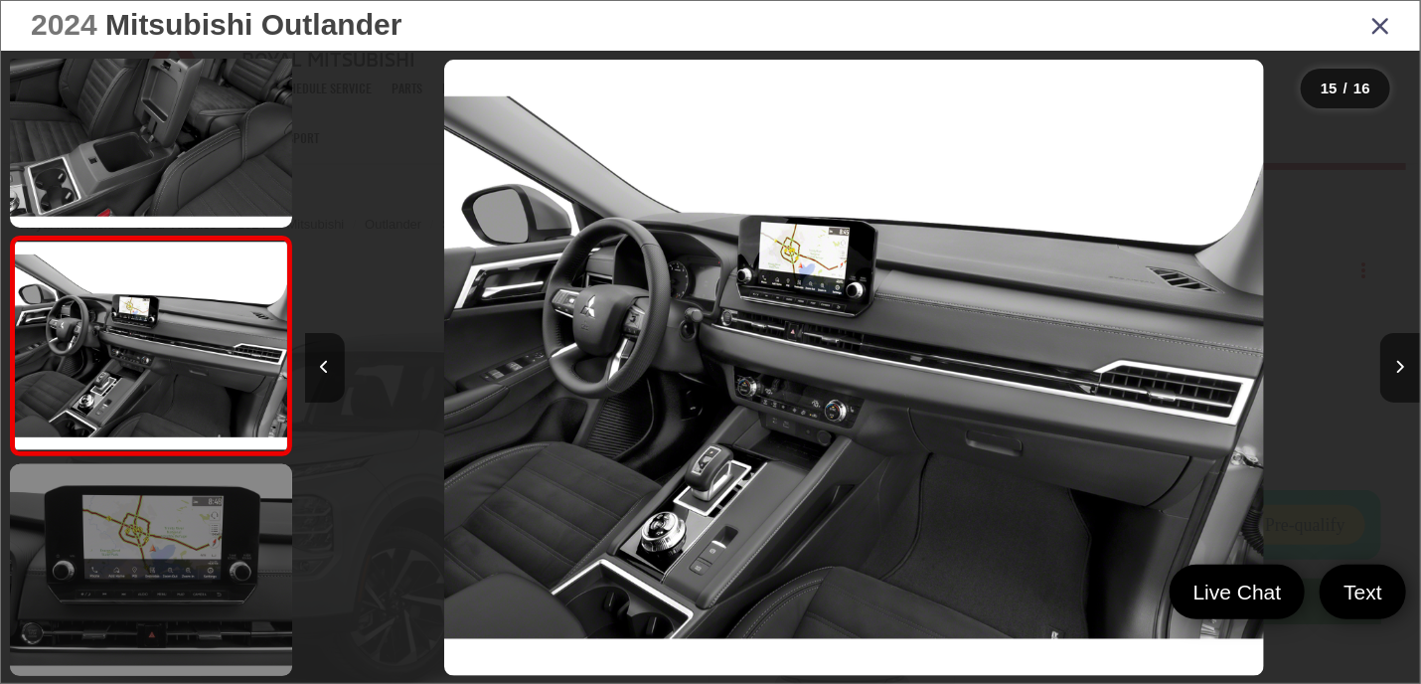
click at [223, 531] on link at bounding box center [151, 570] width 282 height 212
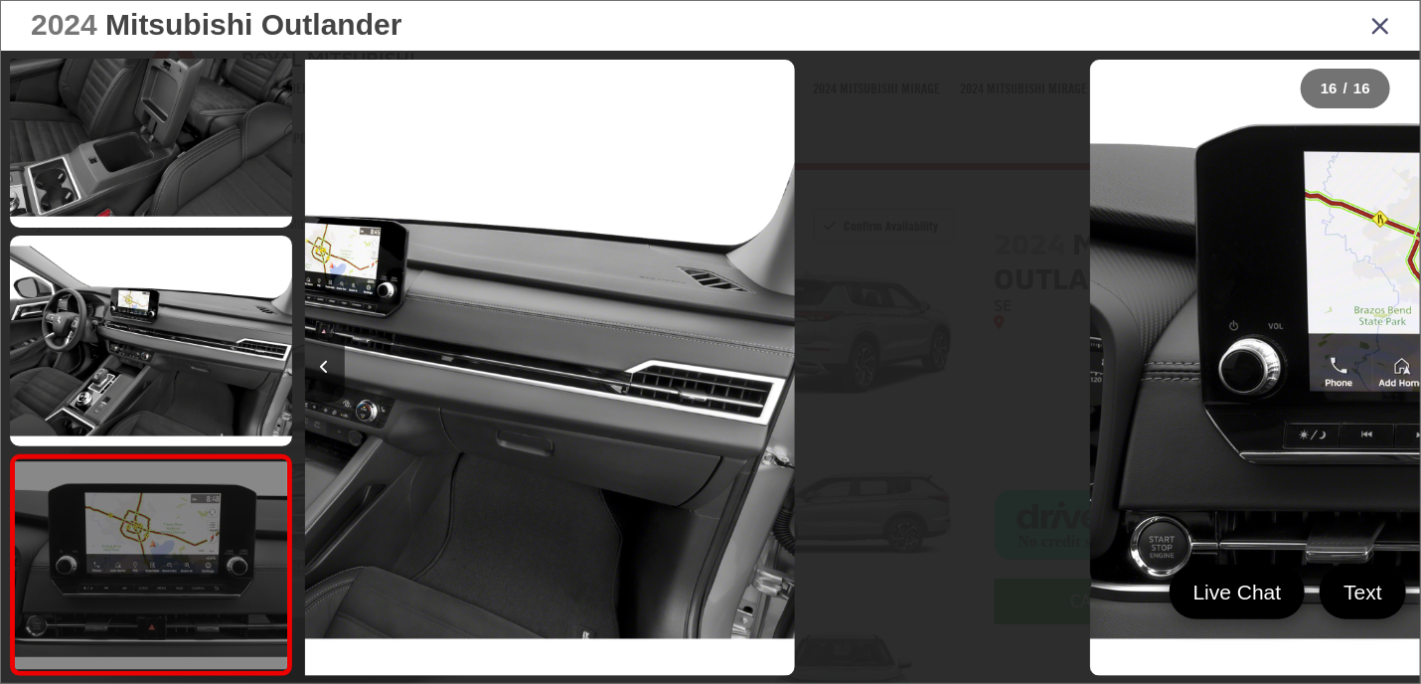
scroll to position [0, 16742]
